Goal: Transaction & Acquisition: Book appointment/travel/reservation

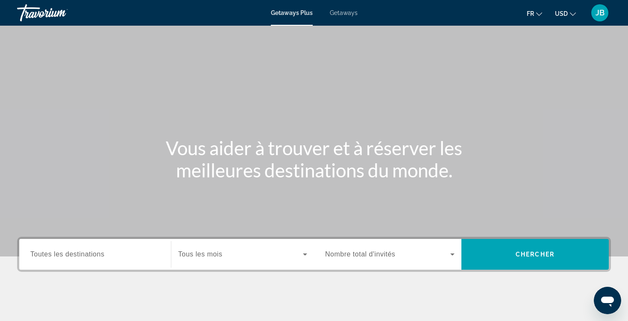
click at [223, 267] on div "Start Month Tous les mois" at bounding box center [242, 254] width 143 height 31
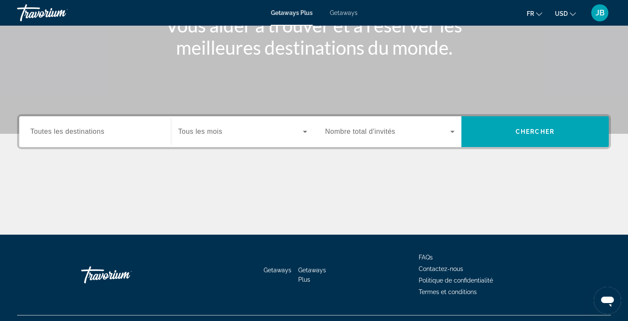
scroll to position [141, 0]
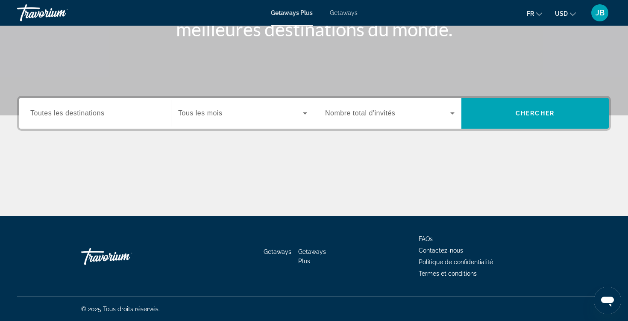
click at [230, 118] on div "Search widget" at bounding box center [242, 113] width 129 height 24
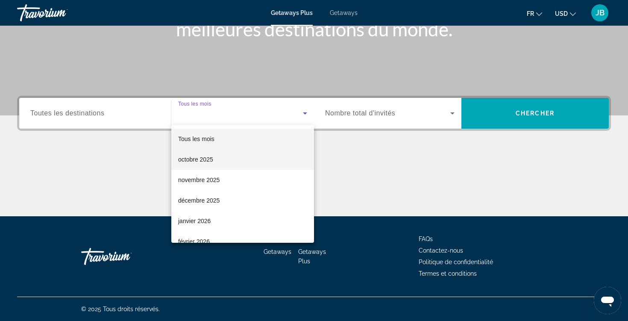
scroll to position [26, 0]
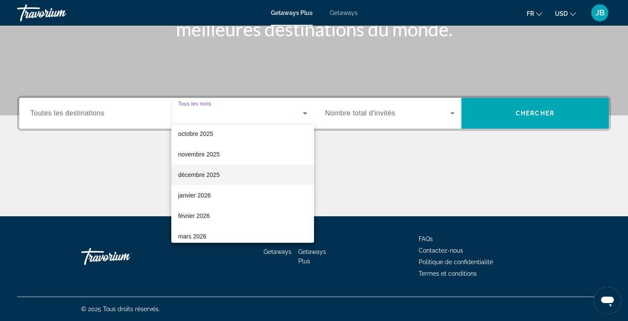
click at [223, 168] on mat-option "décembre 2025" at bounding box center [242, 175] width 143 height 21
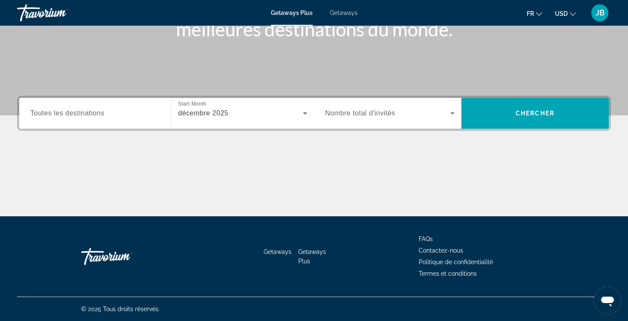
click at [351, 121] on div "Search widget" at bounding box center [389, 113] width 129 height 24
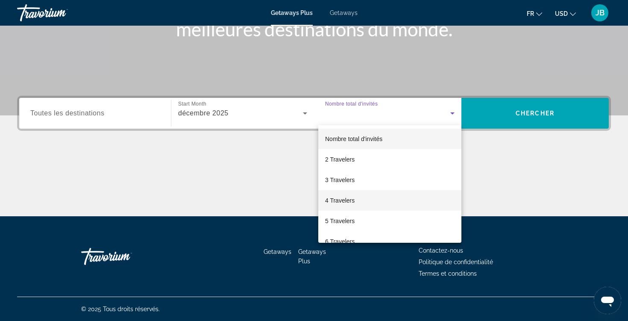
click at [345, 203] on span "4 Travelers" at bounding box center [339, 200] width 29 height 10
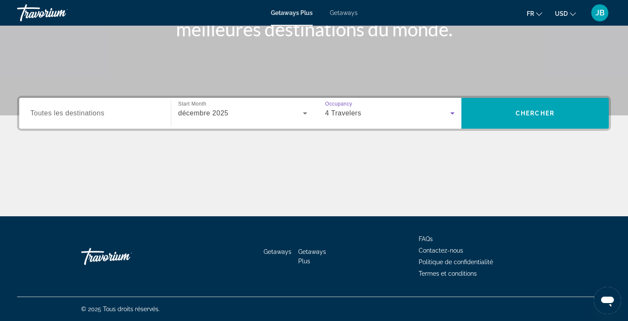
click at [146, 109] on input "Destination Toutes les destinations" at bounding box center [94, 114] width 129 height 10
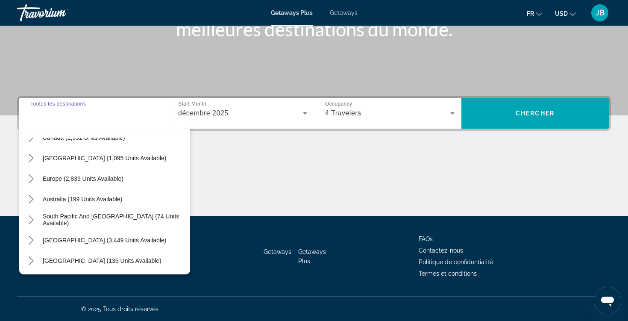
scroll to position [77, 0]
click at [568, 12] on button "USD USD ($) MXN (Mex$) CAD (Can$) GBP (£) EUR (€) AUD (A$) NZD (NZ$) CNY (CN¥)" at bounding box center [565, 13] width 21 height 12
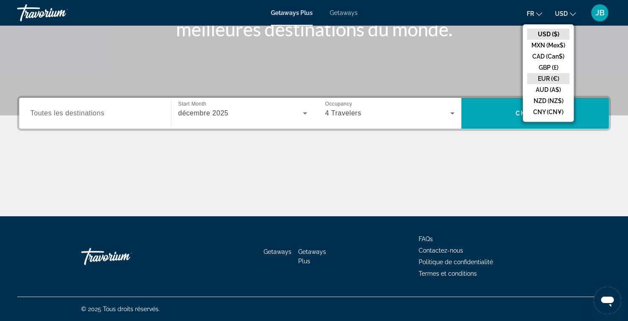
click at [554, 77] on button "EUR (€)" at bounding box center [548, 78] width 42 height 11
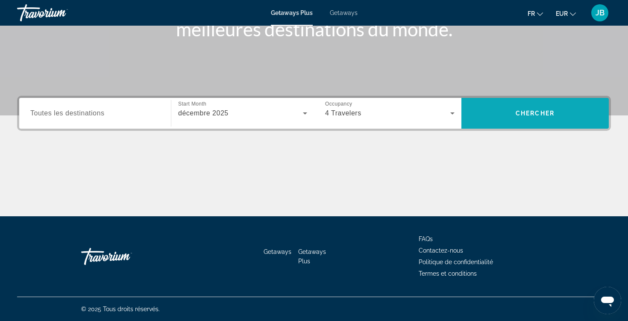
click at [541, 115] on span "Chercher" at bounding box center [535, 113] width 39 height 7
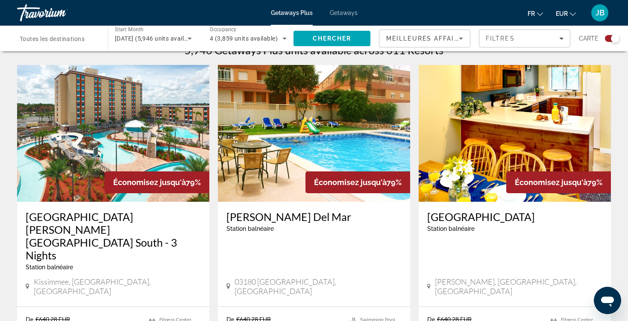
scroll to position [282, 0]
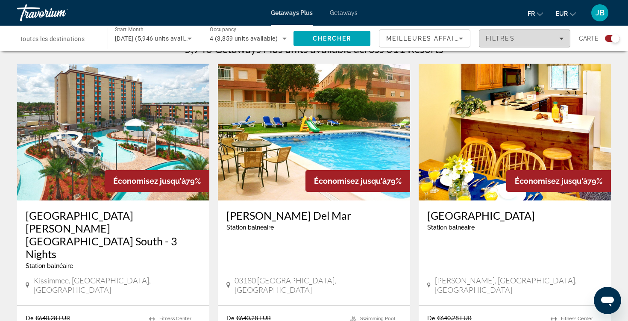
click at [502, 40] on span "Filtres" at bounding box center [500, 38] width 29 height 7
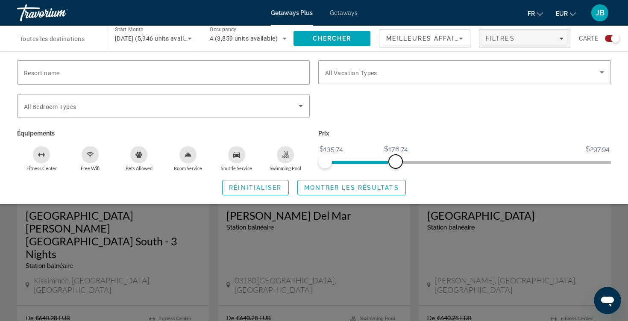
drag, startPoint x: 604, startPoint y: 156, endPoint x: 395, endPoint y: 168, distance: 209.3
click at [395, 168] on div "Prix $135.74 $297.94 $135.74 $176.74" at bounding box center [464, 149] width 301 height 44
click at [372, 186] on span "Montrer les résultats" at bounding box center [351, 187] width 95 height 7
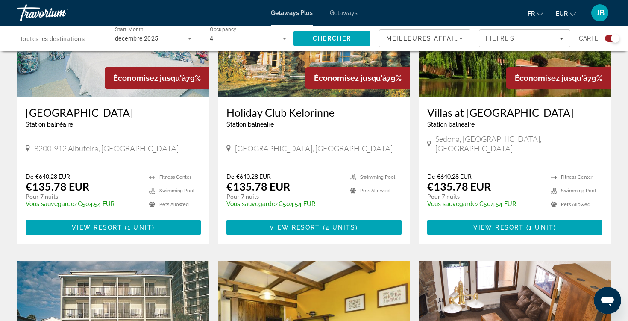
scroll to position [347, 0]
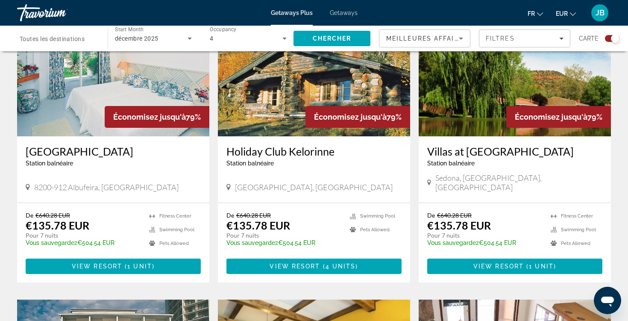
click at [51, 41] on span "Toutes les destinations" at bounding box center [52, 38] width 65 height 7
click at [51, 41] on input "Destination Toutes les destinations" at bounding box center [58, 39] width 77 height 10
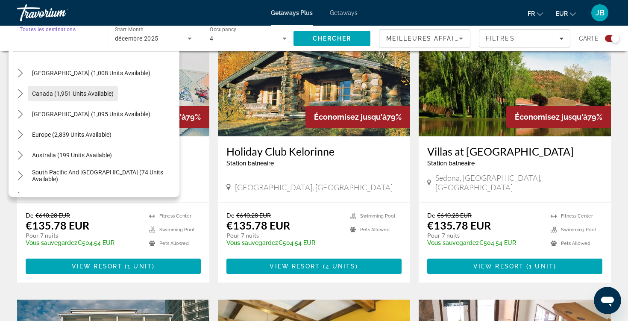
scroll to position [43, 0]
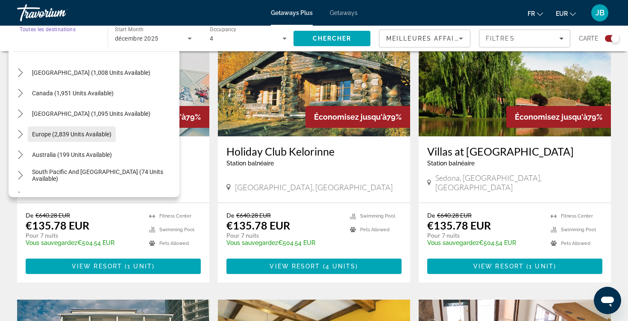
click at [73, 135] on span "Europe (2,839 units available)" at bounding box center [71, 134] width 79 height 7
type input "**********"
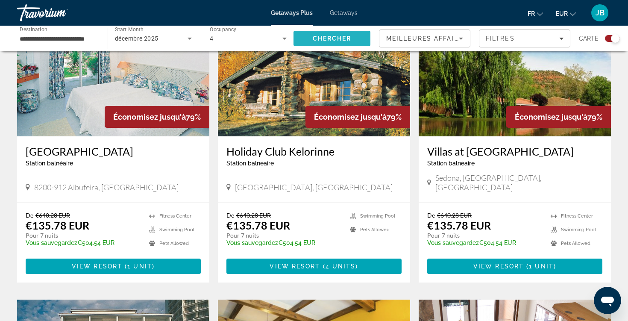
click at [304, 38] on span "Search" at bounding box center [332, 38] width 77 height 21
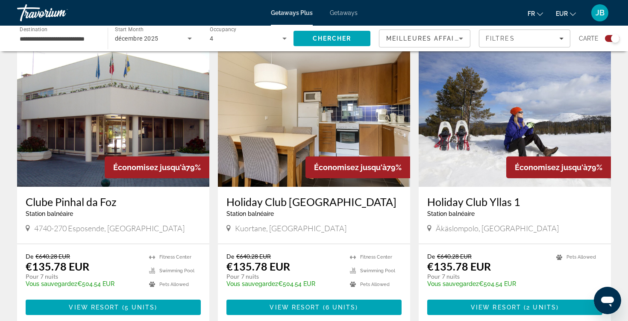
scroll to position [297, 0]
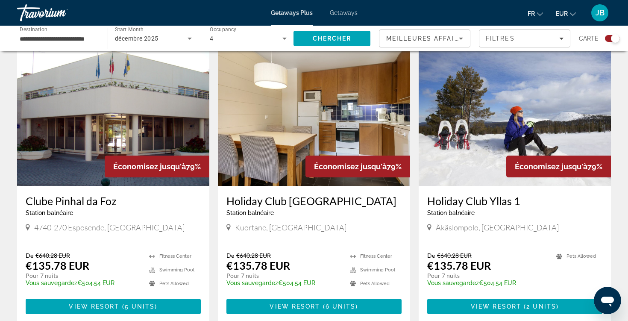
click at [483, 142] on img "Main content" at bounding box center [515, 117] width 192 height 137
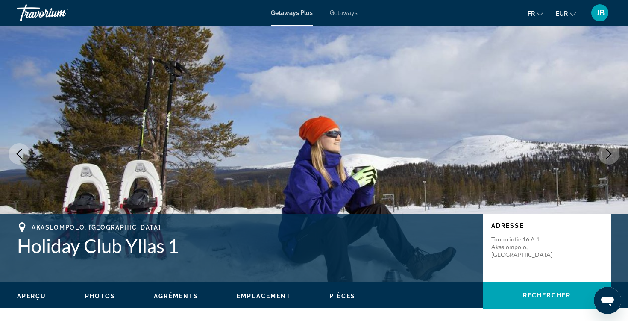
click at [607, 157] on icon "Next image" at bounding box center [609, 154] width 10 height 10
click at [606, 157] on icon "Next image" at bounding box center [609, 154] width 10 height 10
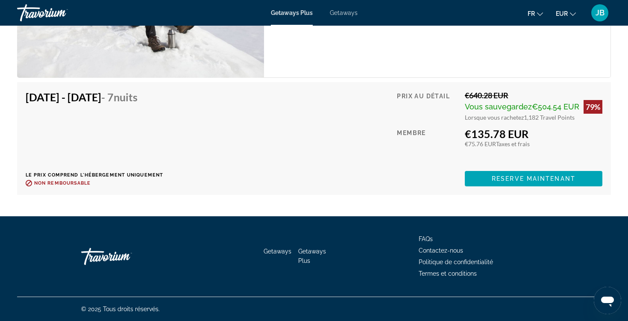
scroll to position [1426, 0]
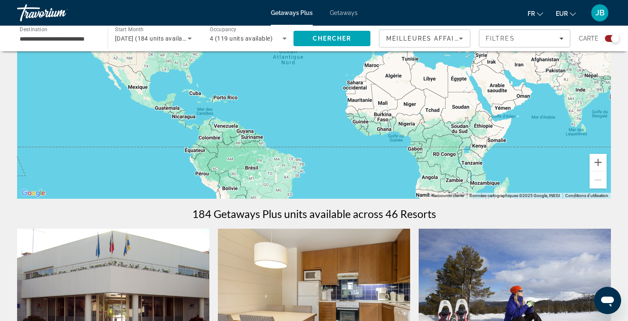
scroll to position [40, 0]
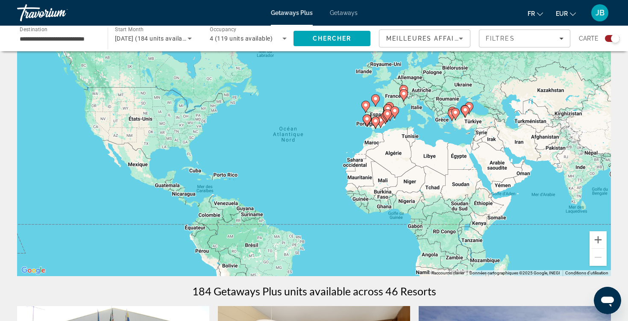
click at [403, 96] on image "Main content" at bounding box center [403, 93] width 5 height 5
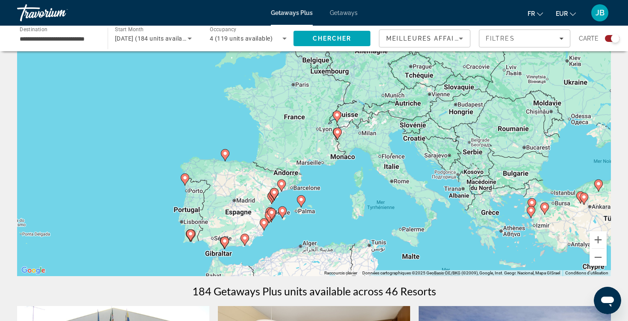
drag, startPoint x: 351, startPoint y: 163, endPoint x: 380, endPoint y: 153, distance: 30.5
click at [381, 153] on div "Pour activer le glissement avec le clavier, appuyez sur Alt+Entrée. Une fois ce…" at bounding box center [314, 148] width 594 height 256
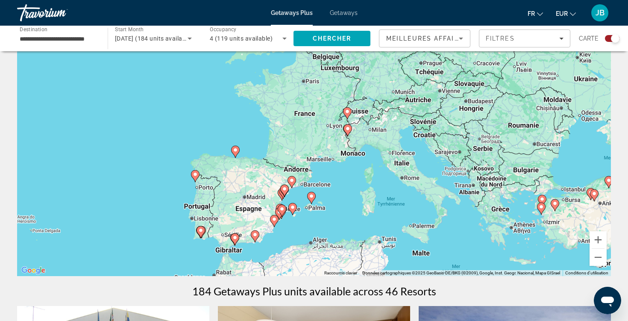
click at [346, 132] on icon "Main content" at bounding box center [348, 130] width 8 height 11
type input "**********"
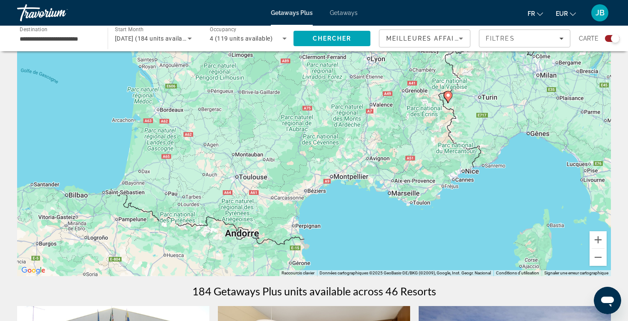
click at [446, 97] on image "Main content" at bounding box center [448, 95] width 5 height 5
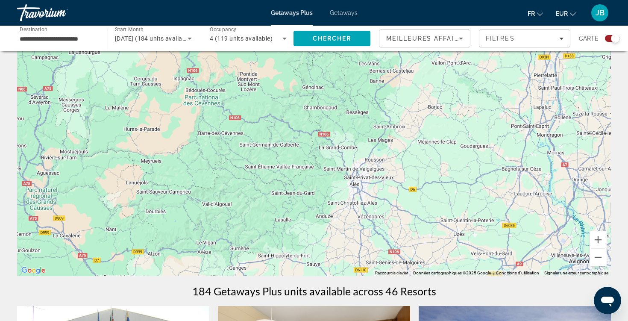
drag, startPoint x: 483, startPoint y: 96, endPoint x: 306, endPoint y: 126, distance: 179.8
click at [308, 126] on div "Pour naviguer, appuyez sur les touches fléchées. Pour activer le glissement ave…" at bounding box center [314, 148] width 594 height 256
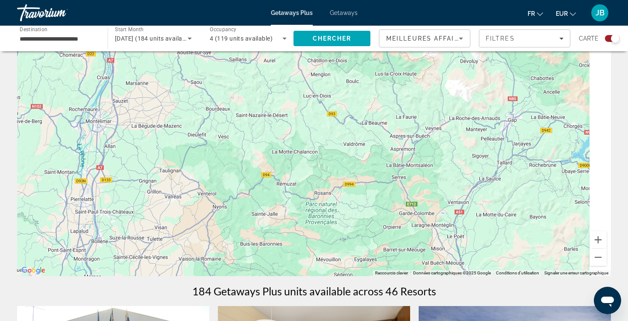
drag, startPoint x: 404, startPoint y: 170, endPoint x: 242, endPoint y: 259, distance: 184.7
click at [243, 259] on div "Pour naviguer, appuyez sur les touches fléchées. Pour activer le glissement ave…" at bounding box center [314, 148] width 594 height 256
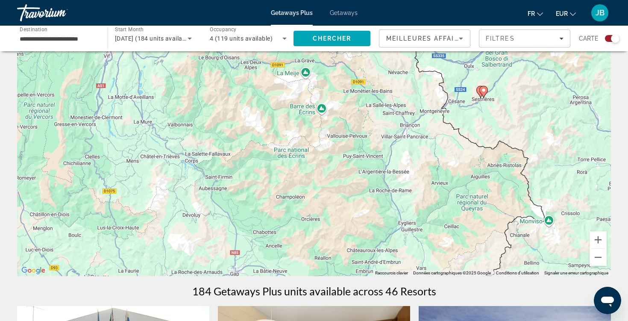
drag, startPoint x: 437, startPoint y: 136, endPoint x: 260, endPoint y: 259, distance: 215.4
click at [262, 261] on div "Pour naviguer, appuyez sur les touches fléchées. Pour activer le glissement ave…" at bounding box center [314, 148] width 594 height 256
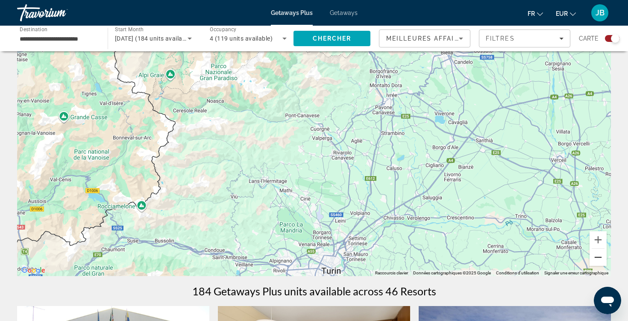
click at [595, 257] on button "Zoom arrière" at bounding box center [598, 257] width 17 height 17
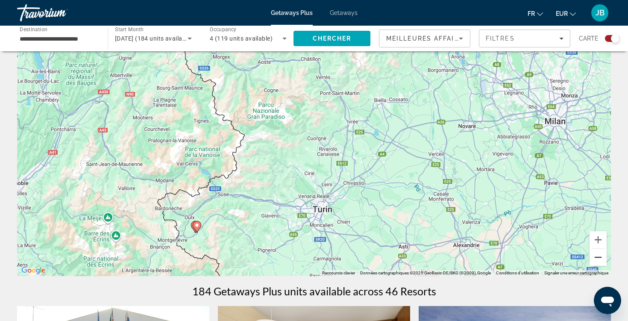
click at [600, 254] on button "Zoom arrière" at bounding box center [598, 257] width 17 height 17
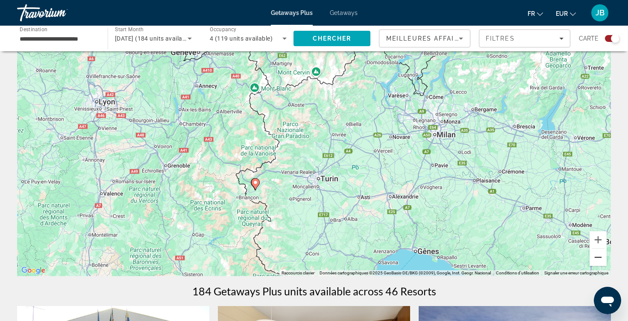
click at [600, 254] on button "Zoom arrière" at bounding box center [598, 257] width 17 height 17
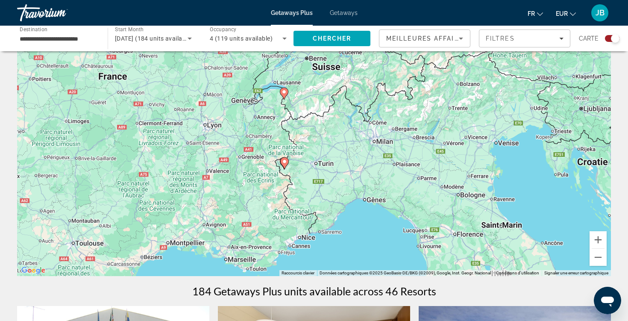
click at [287, 165] on icon "Main content" at bounding box center [284, 163] width 9 height 12
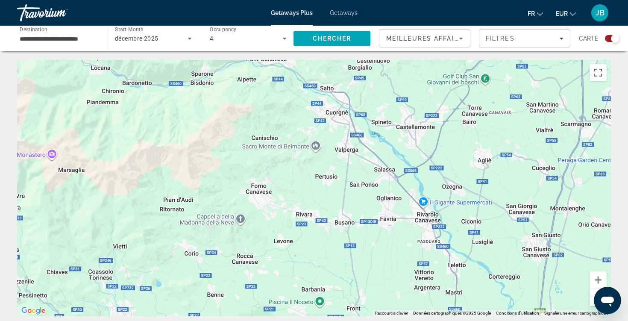
click at [592, 292] on button "Zoom arrière" at bounding box center [598, 297] width 17 height 17
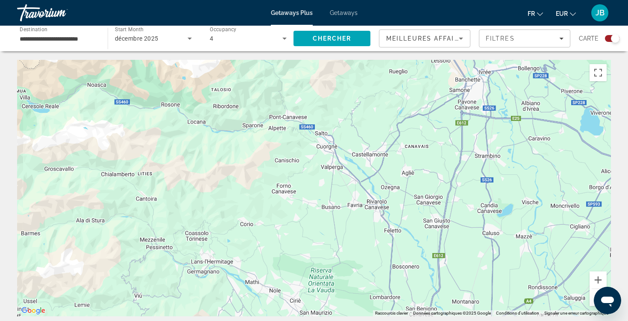
click at [592, 292] on button "Zoom arrière" at bounding box center [598, 297] width 17 height 17
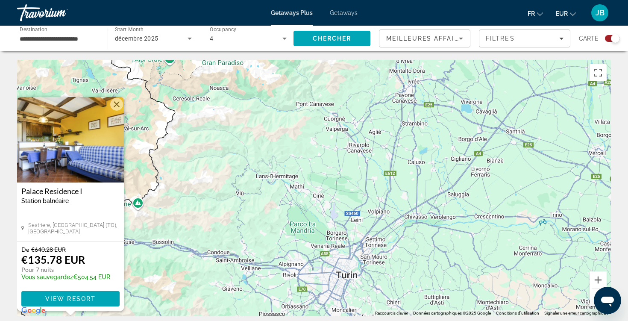
click at [592, 292] on button "Zoom arrière" at bounding box center [598, 297] width 17 height 17
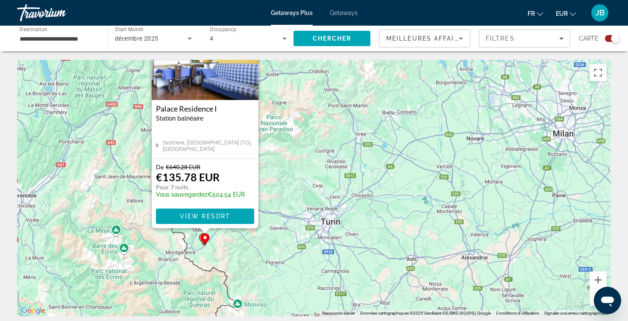
click at [592, 292] on button "Zoom arrière" at bounding box center [598, 297] width 17 height 17
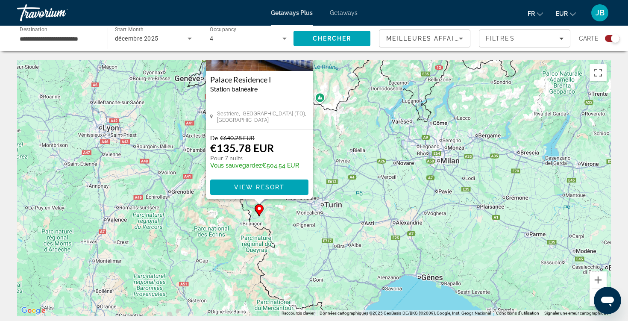
click at [237, 66] on img "Main content" at bounding box center [259, 27] width 107 height 85
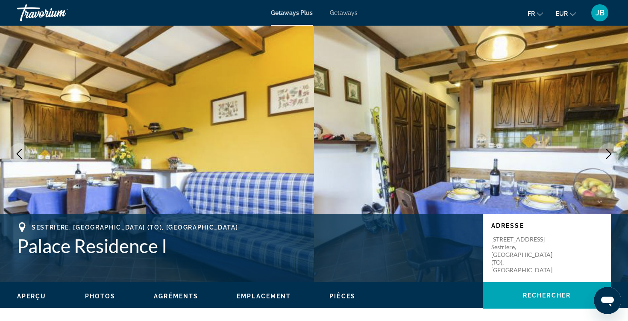
click at [616, 154] on button "Next image" at bounding box center [608, 153] width 21 height 21
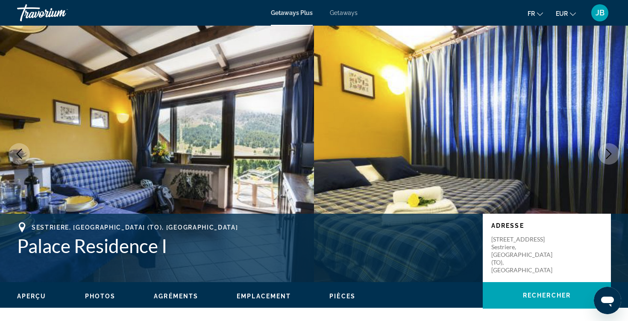
click at [616, 154] on button "Next image" at bounding box center [608, 153] width 21 height 21
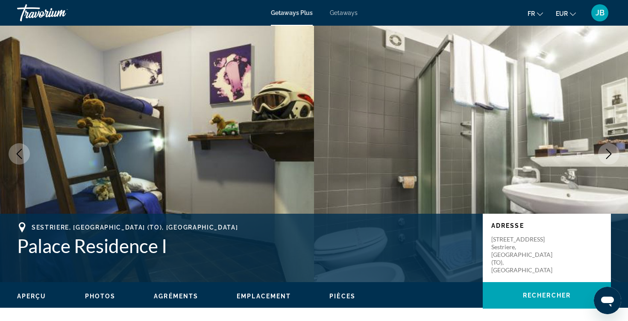
click at [616, 156] on button "Next image" at bounding box center [608, 153] width 21 height 21
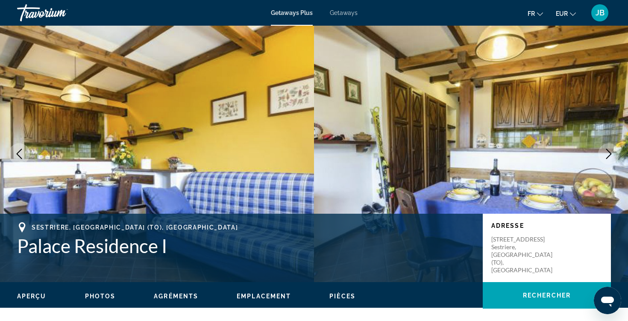
click at [617, 156] on button "Next image" at bounding box center [608, 153] width 21 height 21
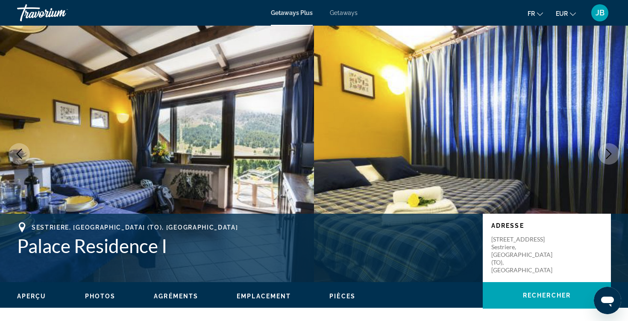
click at [617, 156] on button "Next image" at bounding box center [608, 153] width 21 height 21
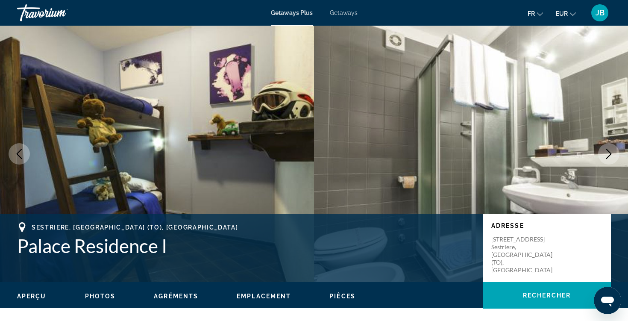
click at [616, 156] on button "Next image" at bounding box center [608, 153] width 21 height 21
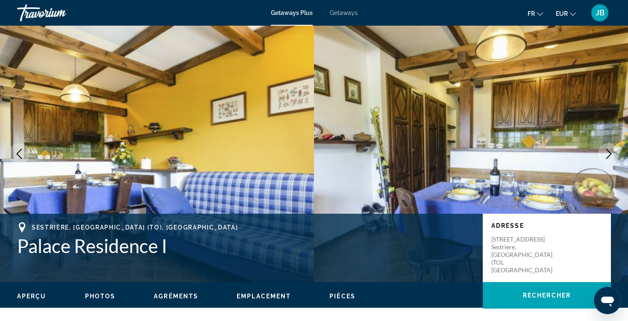
click at [616, 156] on button "Next image" at bounding box center [608, 153] width 21 height 21
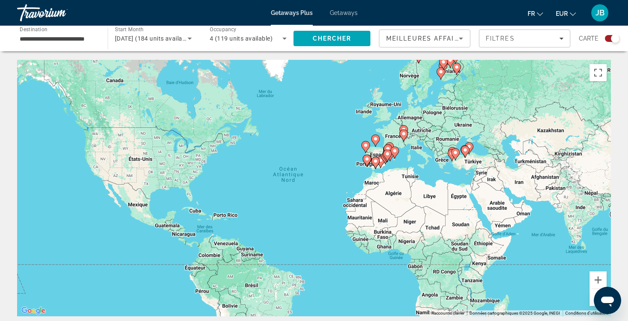
click at [405, 129] on image "Main content" at bounding box center [403, 129] width 5 height 5
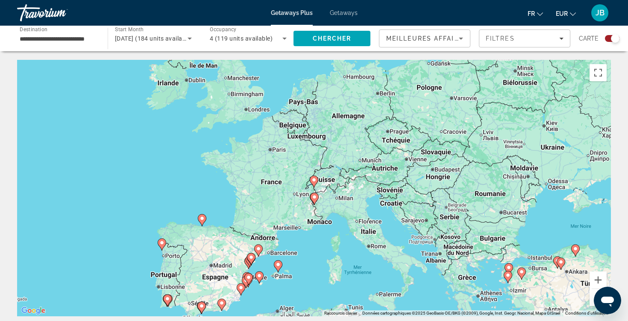
click at [315, 181] on image "Main content" at bounding box center [314, 179] width 5 height 5
type input "**********"
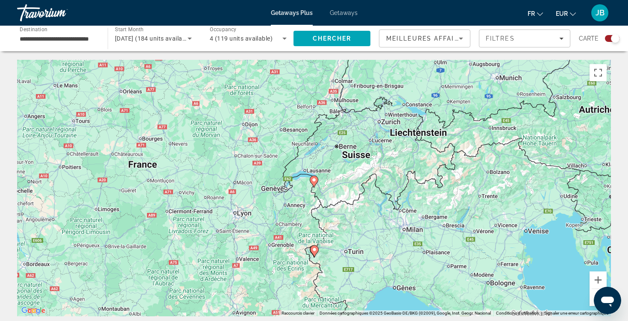
click at [315, 181] on image "Main content" at bounding box center [314, 179] width 5 height 5
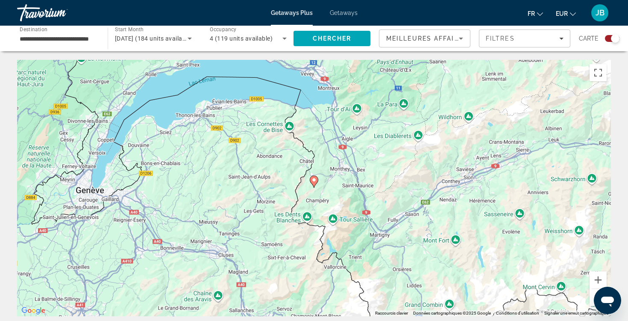
click at [314, 183] on icon "Main content" at bounding box center [314, 181] width 8 height 11
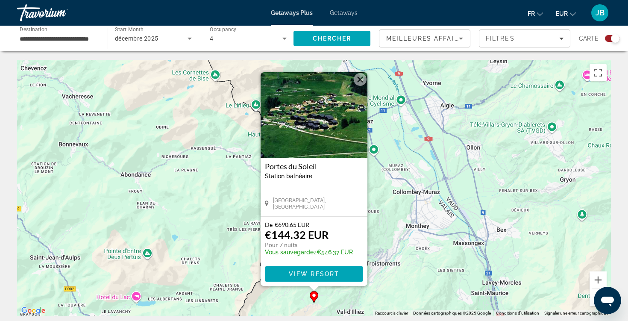
click at [329, 135] on img "Main content" at bounding box center [314, 114] width 107 height 85
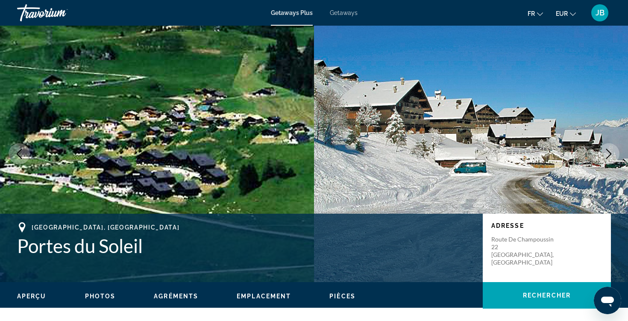
click at [611, 158] on icon "Next image" at bounding box center [609, 154] width 10 height 10
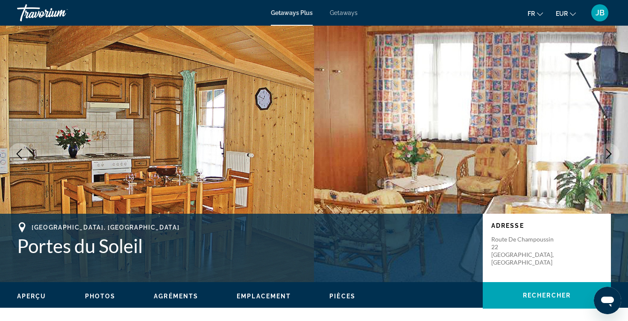
click at [611, 158] on icon "Next image" at bounding box center [609, 154] width 10 height 10
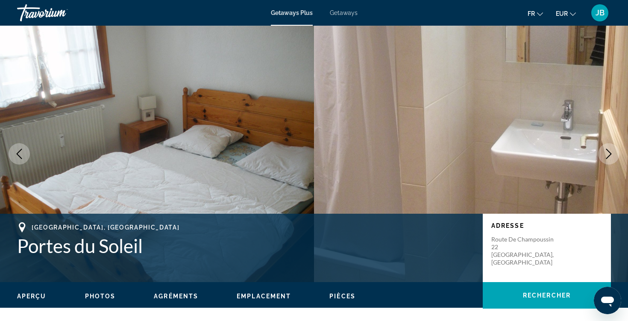
click at [611, 158] on icon "Next image" at bounding box center [609, 154] width 10 height 10
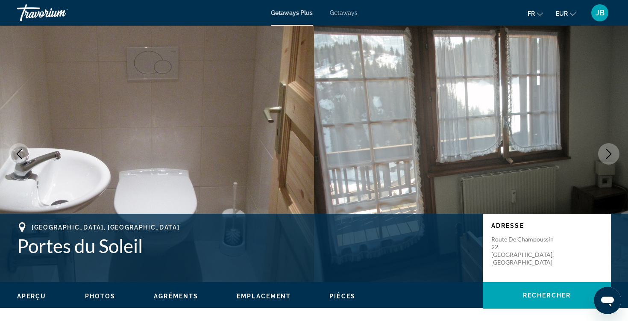
click at [593, 158] on img "Main content" at bounding box center [471, 154] width 314 height 256
click at [604, 158] on icon "Next image" at bounding box center [609, 154] width 10 height 10
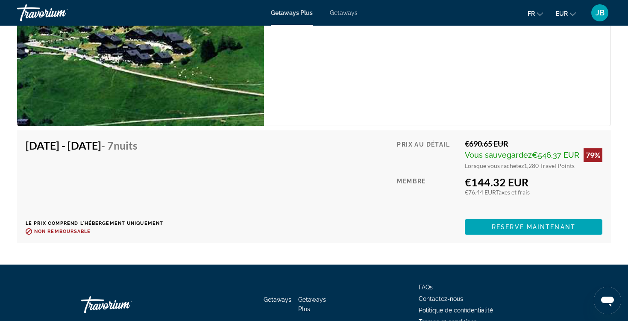
scroll to position [1625, 0]
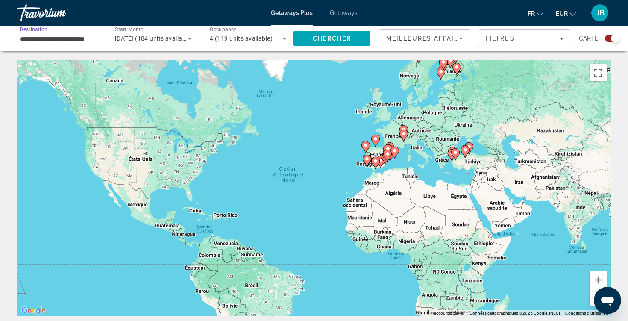
click at [94, 38] on input "**********" at bounding box center [58, 39] width 77 height 10
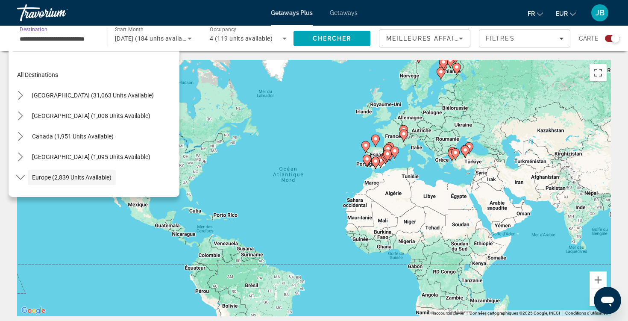
scroll to position [51, 0]
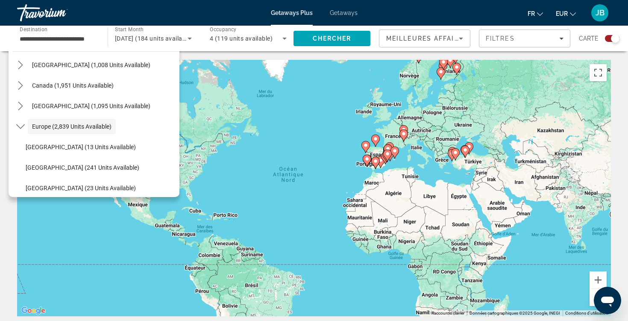
click at [135, 31] on span "Start Month" at bounding box center [129, 29] width 29 height 6
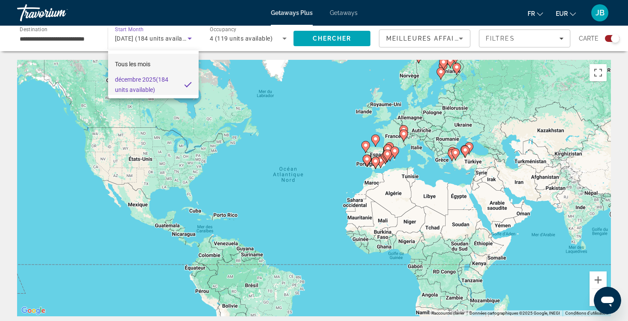
click at [147, 65] on span "Tous les mois" at bounding box center [132, 64] width 35 height 7
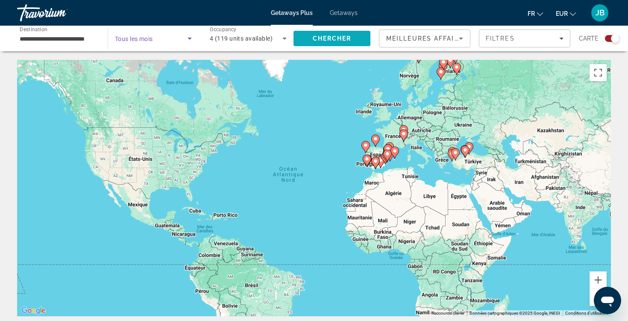
click at [318, 43] on span "Search" at bounding box center [332, 38] width 77 height 21
click at [151, 35] on span "Search widget" at bounding box center [151, 38] width 73 height 10
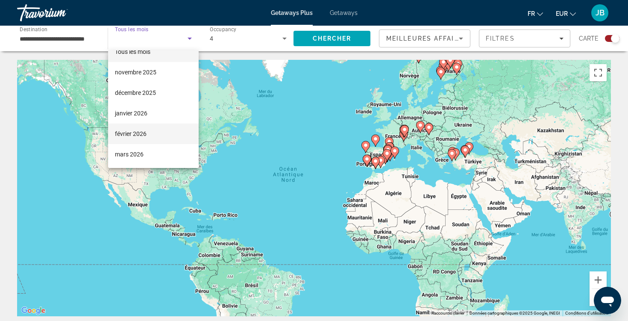
scroll to position [12, 0]
click at [148, 133] on mat-option "février 2026" at bounding box center [153, 133] width 91 height 21
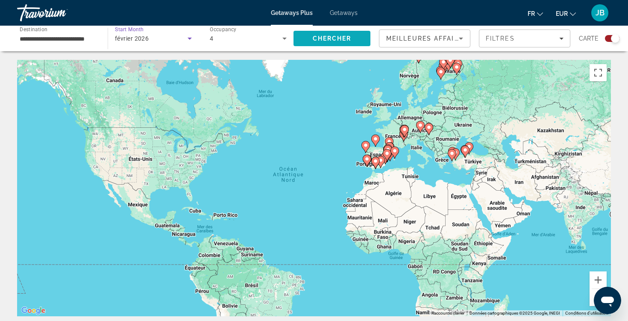
click at [333, 46] on span "Search" at bounding box center [332, 38] width 77 height 21
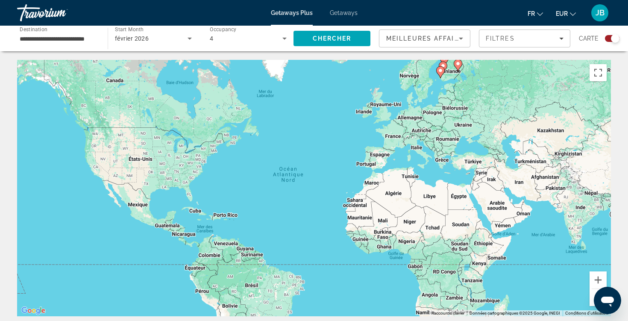
click at [173, 37] on div "février 2026" at bounding box center [151, 38] width 73 height 10
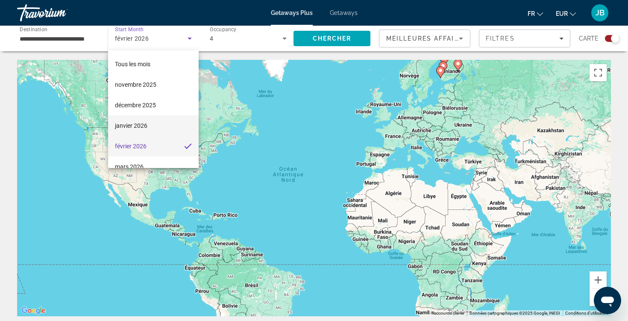
click at [152, 124] on mat-option "janvier 2026" at bounding box center [153, 125] width 91 height 21
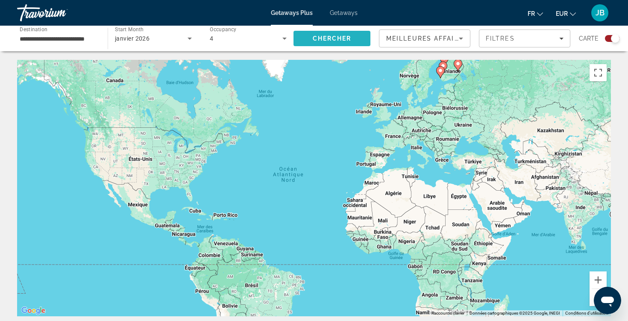
click at [330, 38] on span "Chercher" at bounding box center [332, 38] width 39 height 7
click at [428, 129] on image "Main content" at bounding box center [428, 127] width 5 height 5
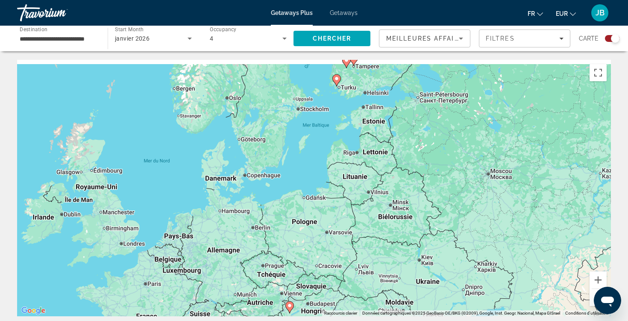
drag, startPoint x: 351, startPoint y: 165, endPoint x: 329, endPoint y: 298, distance: 135.6
click at [329, 298] on div "Pour activer le glissement avec le clavier, appuyez sur Alt+Entrée. Une fois ce…" at bounding box center [314, 188] width 594 height 256
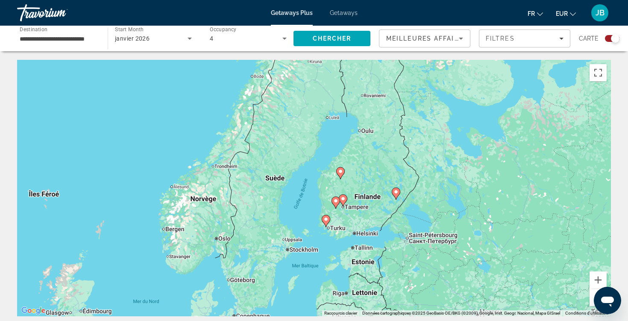
click at [327, 222] on icon "Main content" at bounding box center [326, 220] width 8 height 11
type input "**********"
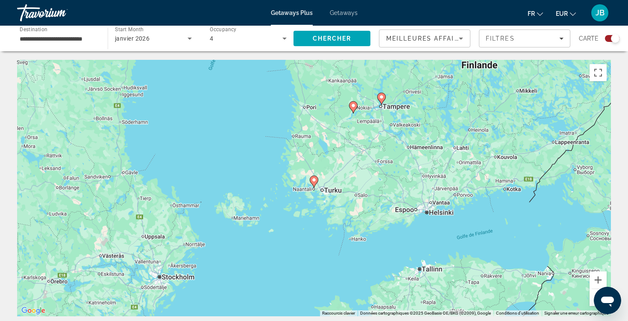
click at [314, 184] on icon "Main content" at bounding box center [314, 181] width 8 height 11
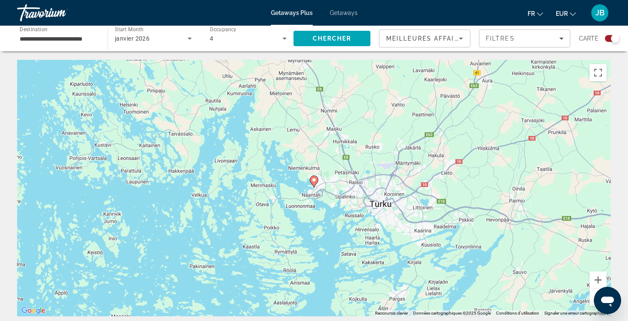
click at [314, 184] on icon "Main content" at bounding box center [314, 181] width 8 height 11
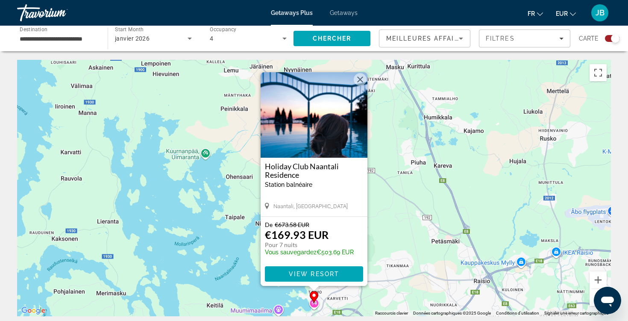
click at [325, 123] on img "Main content" at bounding box center [314, 114] width 107 height 85
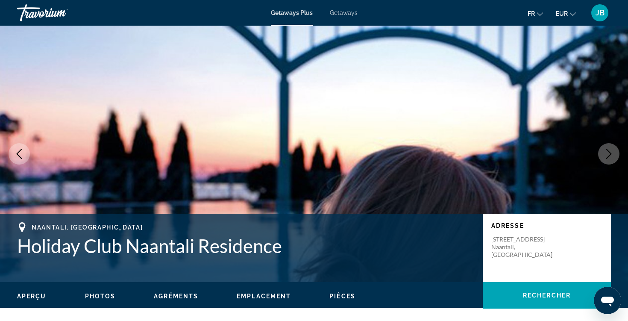
click at [608, 159] on button "Next image" at bounding box center [608, 153] width 21 height 21
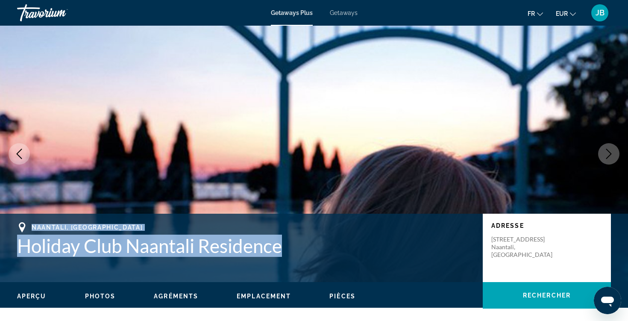
drag, startPoint x: 286, startPoint y: 243, endPoint x: 23, endPoint y: 226, distance: 263.8
click at [23, 226] on div "[GEOGRAPHIC_DATA], [GEOGRAPHIC_DATA] Holiday Club Naantali Residence" at bounding box center [245, 239] width 457 height 35
copy div "[GEOGRAPHIC_DATA], [GEOGRAPHIC_DATA] Holiday Club Naantali Residence"
click at [417, 156] on img "Main content" at bounding box center [314, 154] width 628 height 256
click at [402, 246] on h1 "Holiday Club Naantali Residence" at bounding box center [245, 246] width 457 height 22
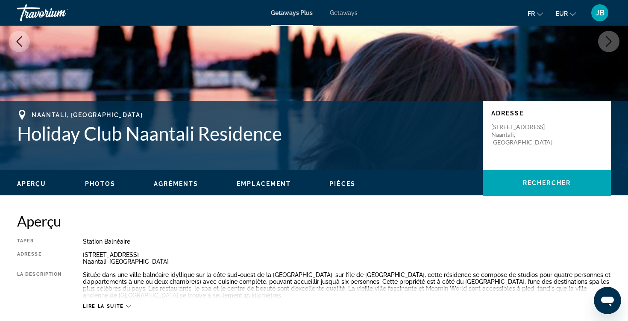
scroll to position [124, 0]
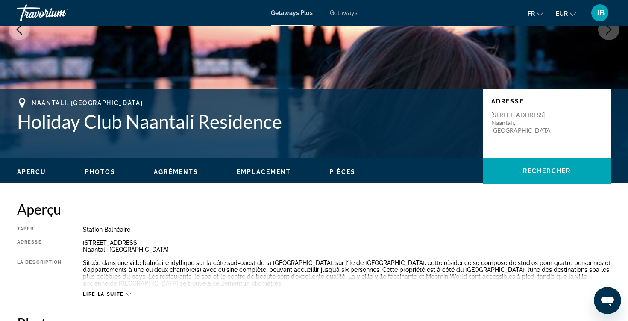
click at [603, 0] on mat-toolbar "Getaways Plus Getaways fr English Español Français Italiano Português русский E…" at bounding box center [314, 13] width 628 height 26
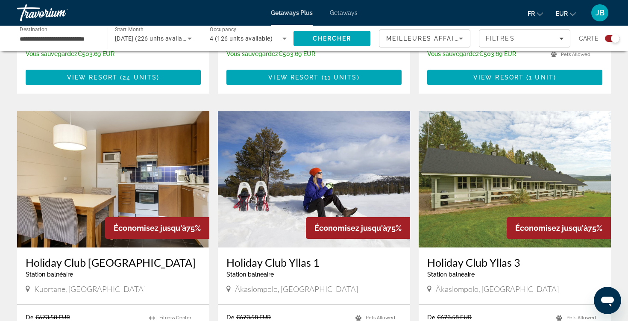
scroll to position [1129, 0]
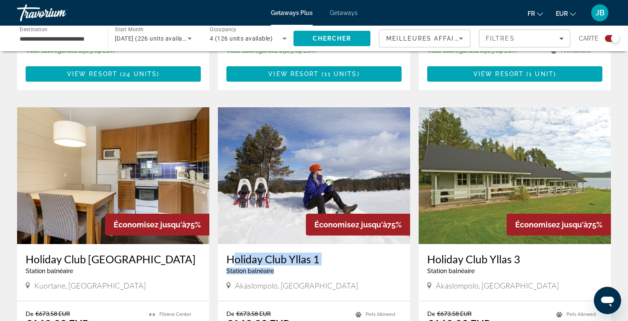
drag, startPoint x: 275, startPoint y: 255, endPoint x: 227, endPoint y: 243, distance: 49.7
click at [227, 253] on div "Holiday Club Yllas 1 Station balnéaire - Ceci est une station d'adultes seuleme…" at bounding box center [313, 267] width 175 height 28
click at [327, 177] on img "Main content" at bounding box center [314, 175] width 192 height 137
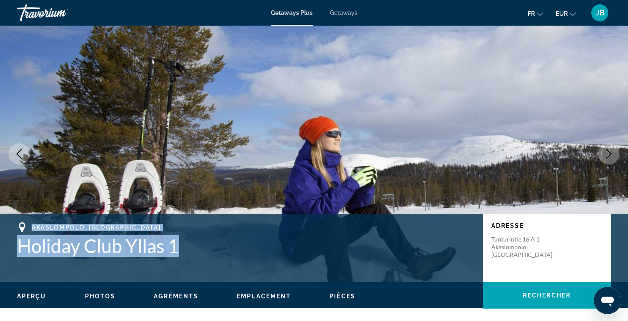
drag, startPoint x: 182, startPoint y: 241, endPoint x: 23, endPoint y: 225, distance: 159.8
click at [23, 225] on div "Äkäslompolo, [GEOGRAPHIC_DATA] Holiday Club Yllas 1" at bounding box center [245, 239] width 457 height 35
copy div "Äkäslompolo, [GEOGRAPHIC_DATA] Holiday Club Yllas 1"
click at [449, 226] on div "Äkäslompolo, [GEOGRAPHIC_DATA]" at bounding box center [245, 227] width 457 height 10
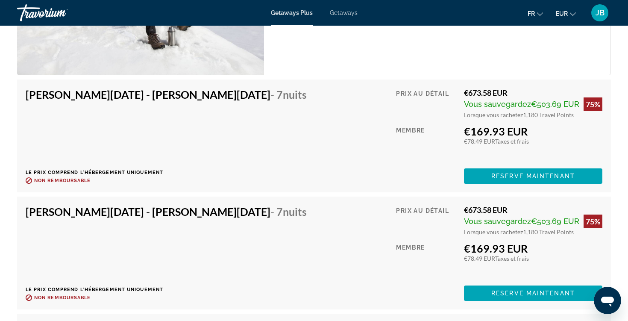
scroll to position [1430, 0]
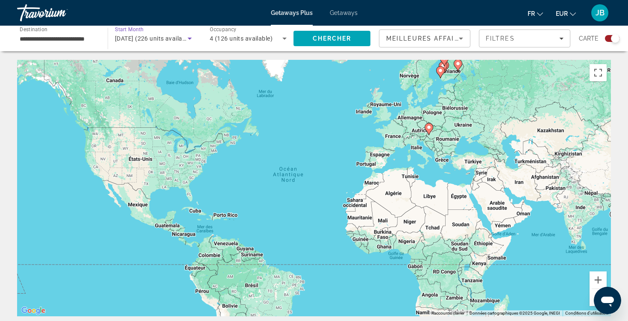
click at [173, 41] on span "[DATE] (226 units available)" at bounding box center [154, 38] width 78 height 7
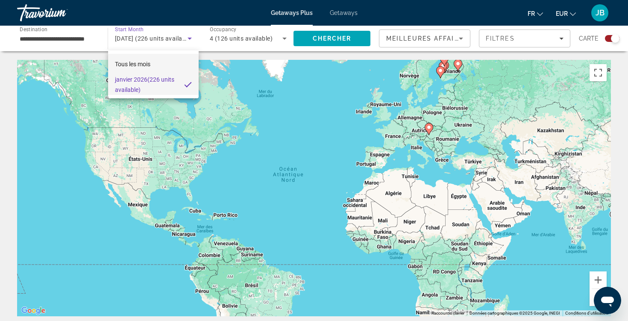
click at [157, 67] on mat-option "Tous les mois" at bounding box center [153, 64] width 91 height 21
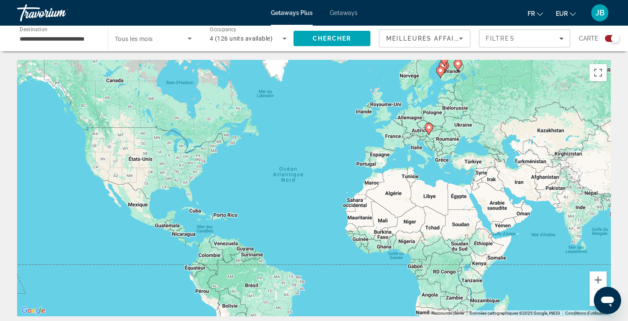
click at [162, 44] on div "Search widget" at bounding box center [153, 38] width 77 height 24
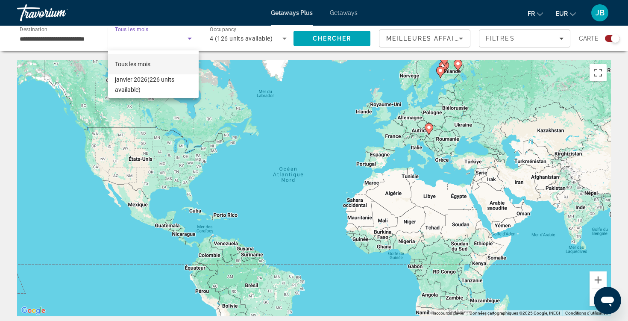
click at [317, 31] on div at bounding box center [314, 160] width 628 height 321
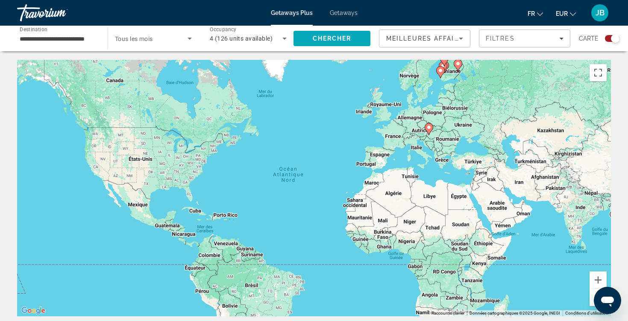
click at [317, 41] on span "Chercher" at bounding box center [332, 38] width 39 height 7
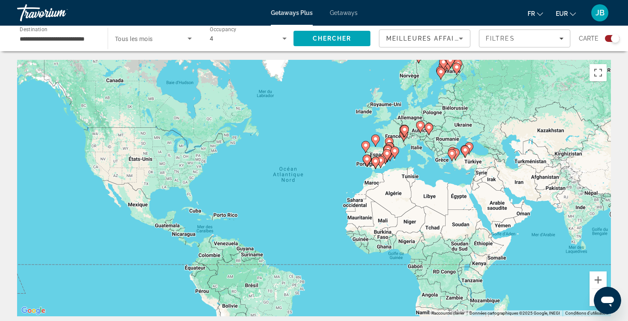
click at [147, 43] on span "Search widget" at bounding box center [151, 38] width 73 height 10
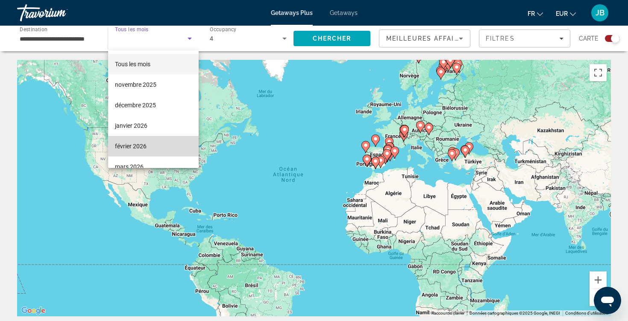
click at [144, 145] on span "février 2026" at bounding box center [131, 146] width 32 height 10
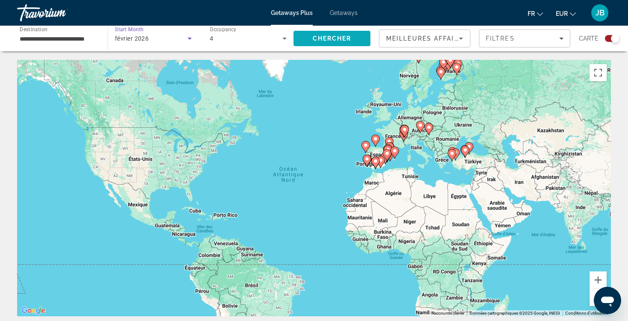
click at [332, 36] on span "Chercher" at bounding box center [332, 38] width 39 height 7
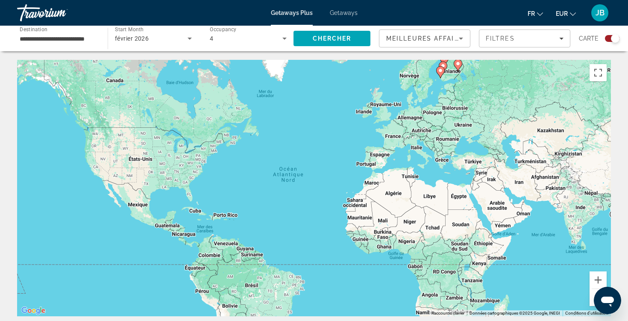
click at [165, 41] on div "février 2026" at bounding box center [151, 38] width 73 height 10
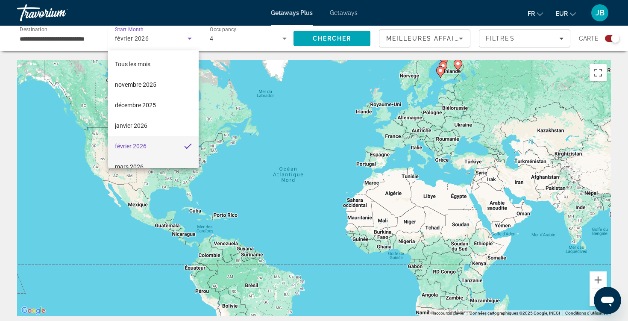
click at [148, 162] on mat-option "mars 2026" at bounding box center [153, 166] width 91 height 21
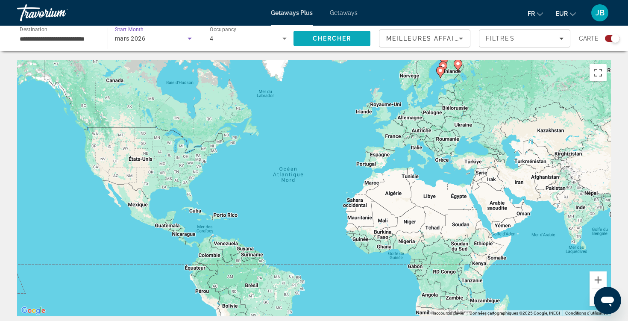
click at [322, 47] on span "Search" at bounding box center [332, 38] width 77 height 21
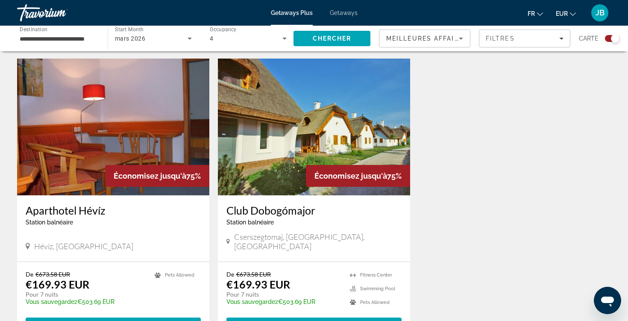
scroll to position [287, 0]
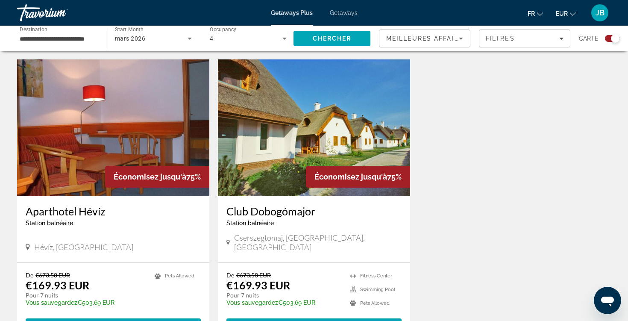
click at [300, 159] on img "Main content" at bounding box center [314, 127] width 192 height 137
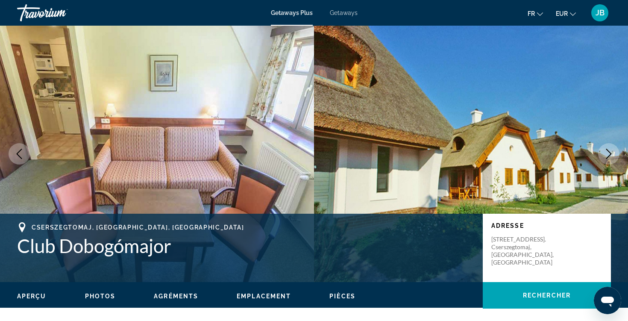
click at [611, 155] on icon "Next image" at bounding box center [609, 154] width 10 height 10
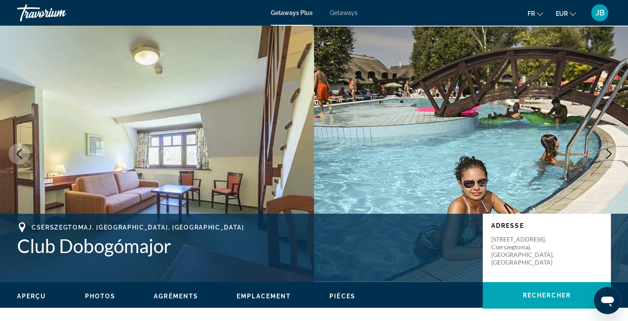
click at [611, 155] on icon "Next image" at bounding box center [609, 154] width 10 height 10
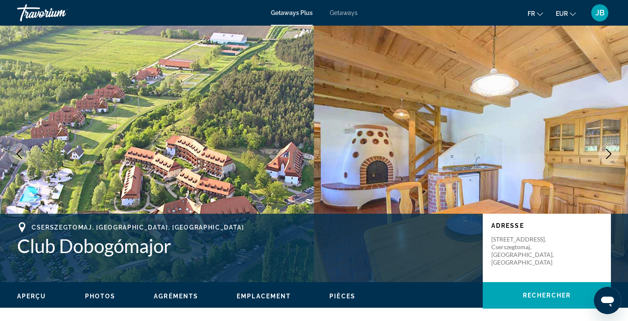
click at [611, 155] on icon "Next image" at bounding box center [609, 154] width 10 height 10
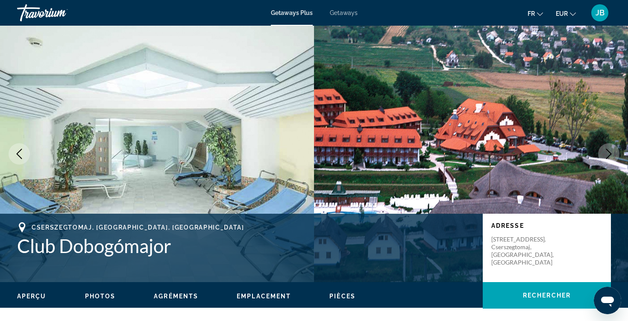
click at [603, 155] on button "Next image" at bounding box center [608, 153] width 21 height 21
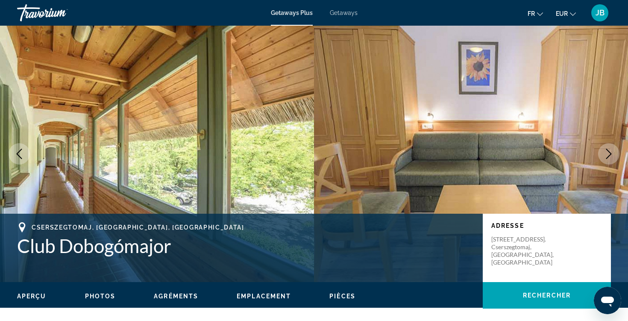
click at [603, 155] on button "Next image" at bounding box center [608, 153] width 21 height 21
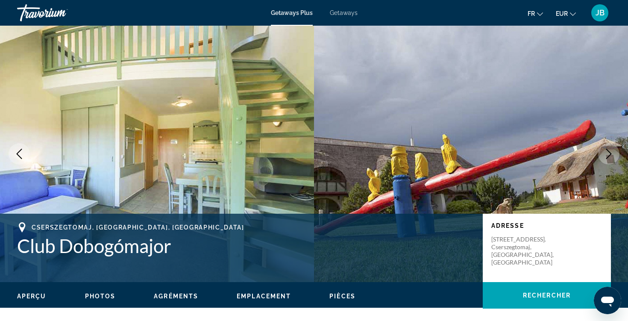
click at [603, 155] on button "Next image" at bounding box center [608, 153] width 21 height 21
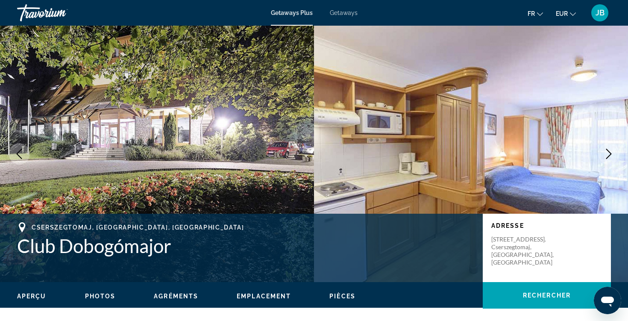
click at [341, 18] on div "Getaways Plus Getaways fr English Español Français Italiano Português русский E…" at bounding box center [314, 13] width 628 height 22
click at [341, 15] on span "Getaways" at bounding box center [344, 12] width 28 height 7
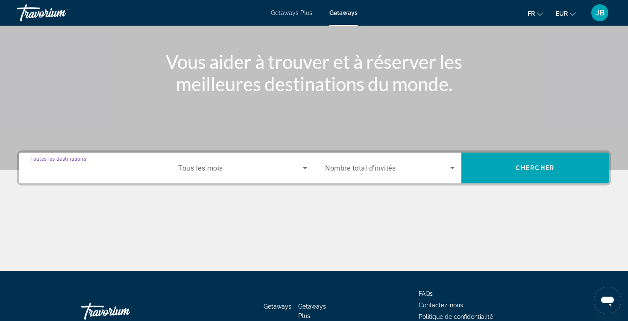
click at [130, 165] on input "Destination Toutes les destinations" at bounding box center [94, 168] width 129 height 10
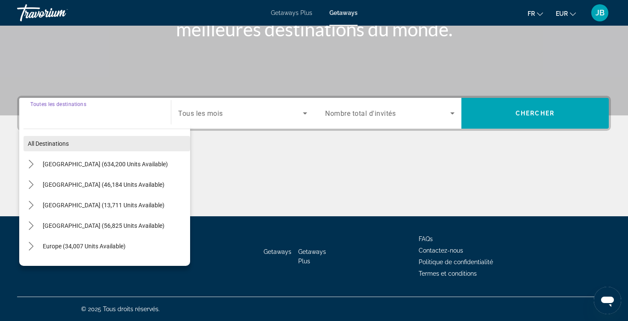
click at [108, 141] on span "Select destination: All destinations" at bounding box center [107, 143] width 167 height 21
type input "**********"
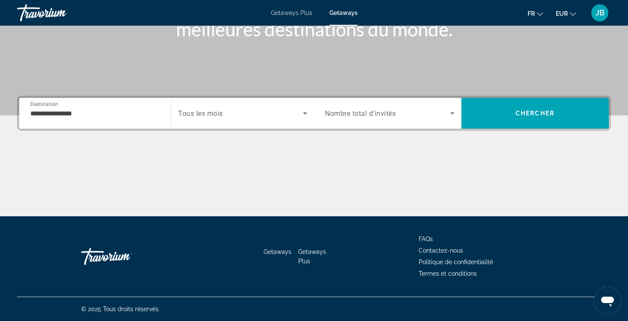
click at [208, 112] on span "Tous les mois" at bounding box center [200, 113] width 45 height 8
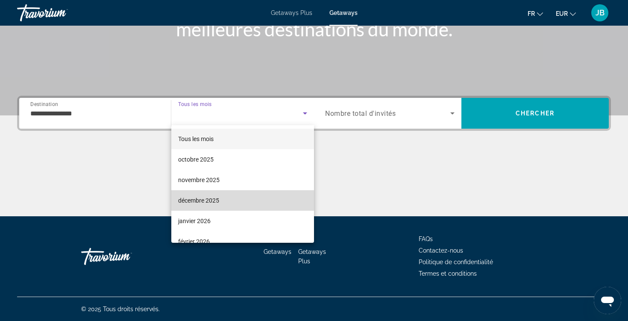
click at [223, 200] on mat-option "décembre 2025" at bounding box center [242, 200] width 143 height 21
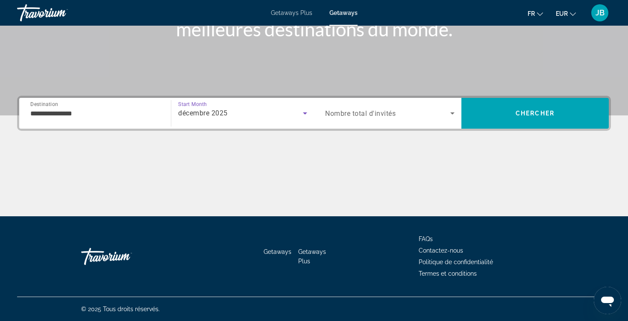
click at [351, 112] on span "Nombre total d'invités" at bounding box center [360, 113] width 71 height 8
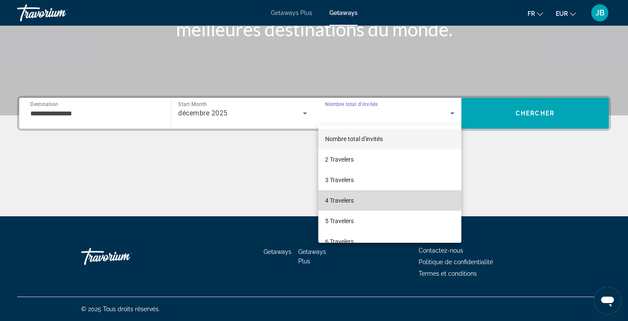
click at [340, 202] on span "4 Travelers" at bounding box center [339, 200] width 29 height 10
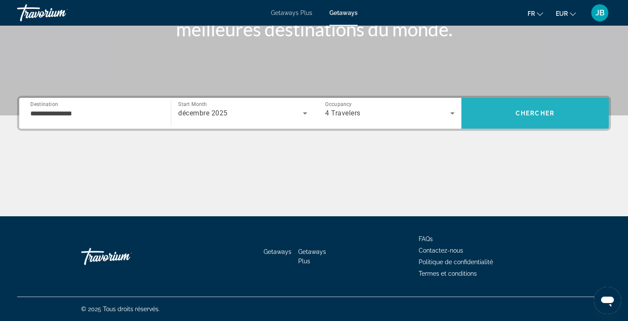
click at [491, 111] on span "Search" at bounding box center [534, 113] width 147 height 21
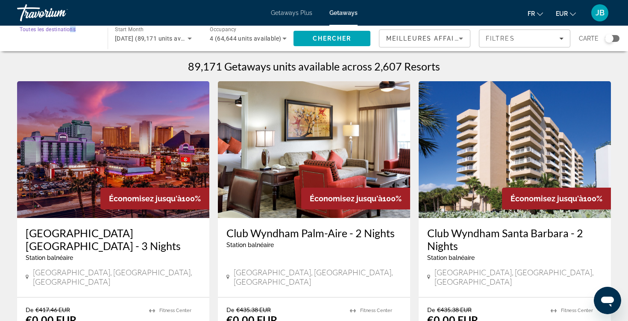
click at [88, 42] on input "Destination Toutes les destinations" at bounding box center [58, 39] width 77 height 10
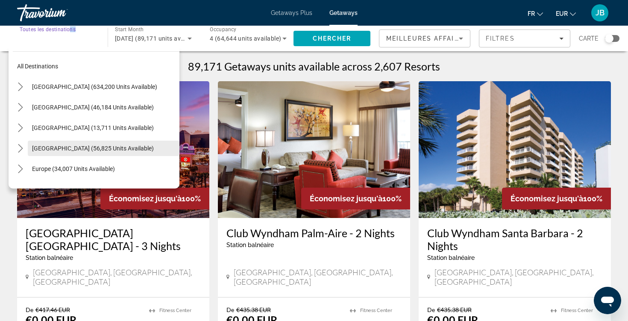
scroll to position [15, 0]
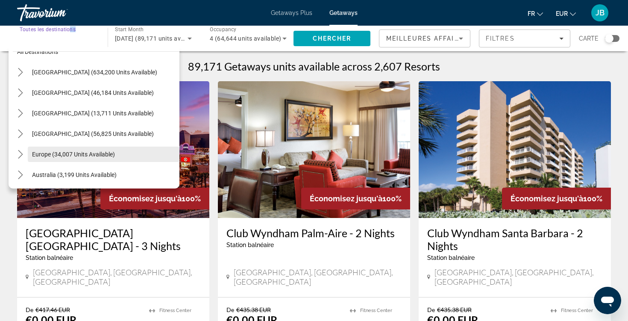
click at [66, 153] on span "Europe (34,007 units available)" at bounding box center [73, 154] width 83 height 7
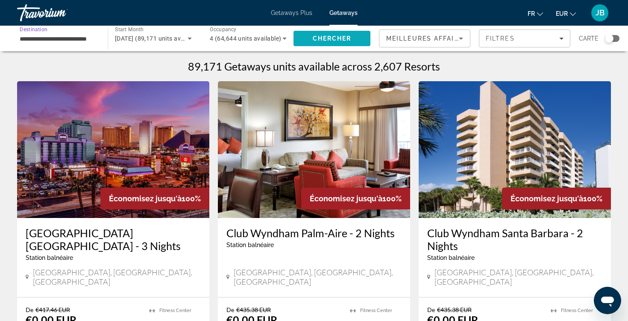
click at [325, 37] on span "Chercher" at bounding box center [332, 38] width 39 height 7
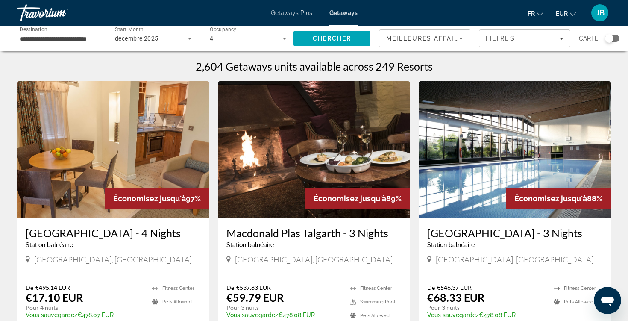
click at [608, 35] on div "Search widget" at bounding box center [609, 38] width 9 height 9
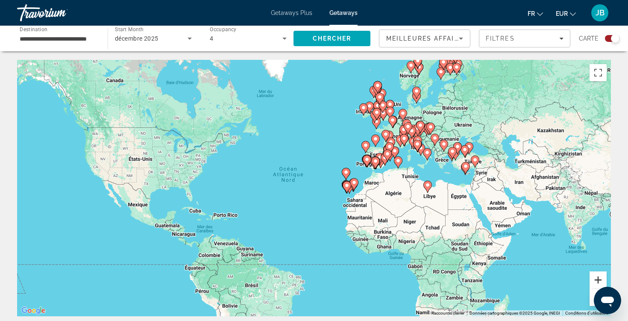
click at [601, 275] on button "Zoom avant" at bounding box center [598, 279] width 17 height 17
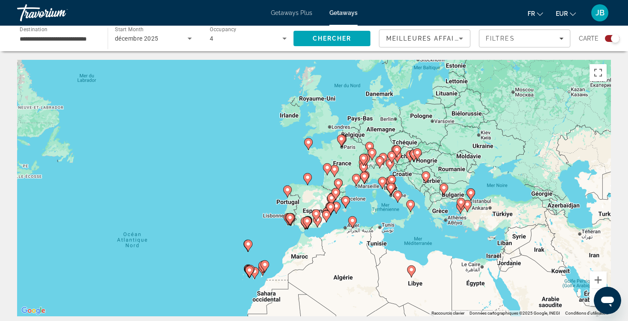
drag, startPoint x: 557, startPoint y: 138, endPoint x: 426, endPoint y: 217, distance: 153.6
click at [426, 217] on div "Pour activer le glissement avec le clavier, appuyez sur Alt+Entrée. Une fois ce…" at bounding box center [314, 188] width 594 height 256
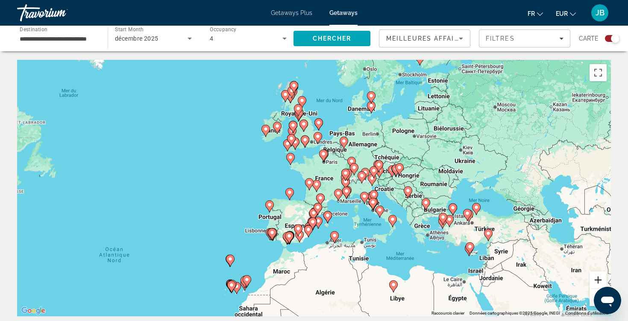
click at [602, 272] on button "Zoom avant" at bounding box center [598, 279] width 17 height 17
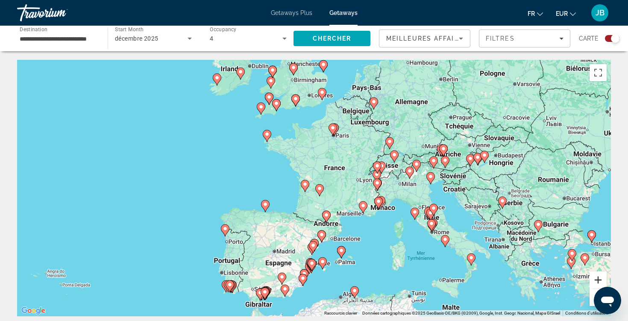
click at [602, 272] on button "Zoom avant" at bounding box center [598, 279] width 17 height 17
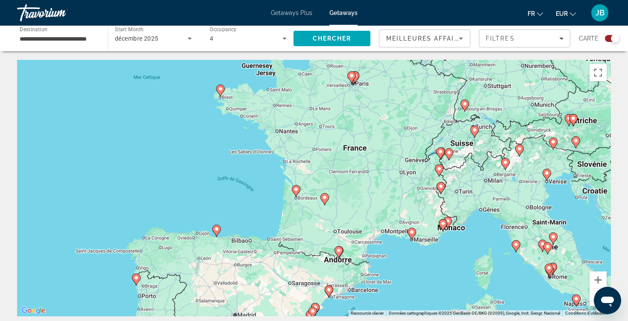
click at [439, 169] on image "Main content" at bounding box center [439, 168] width 5 height 5
type input "**********"
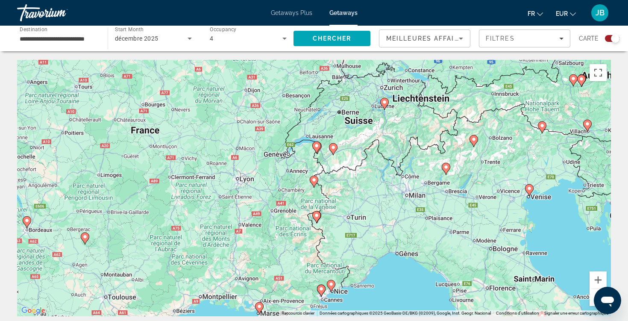
click at [313, 181] on image "Main content" at bounding box center [314, 179] width 5 height 5
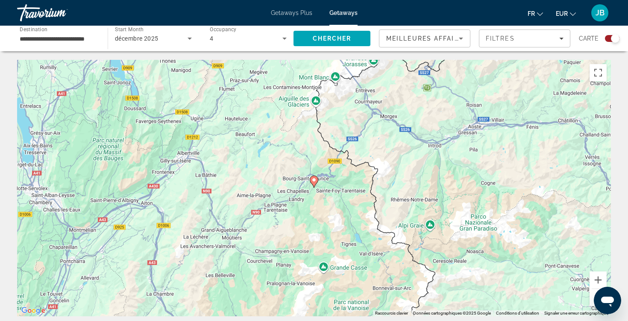
click at [313, 181] on image "Main content" at bounding box center [314, 179] width 5 height 5
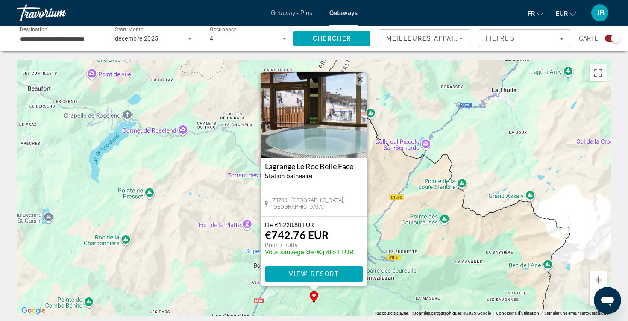
click at [321, 145] on img "Main content" at bounding box center [314, 114] width 107 height 85
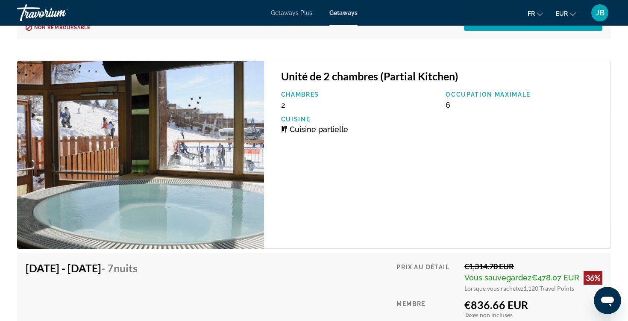
scroll to position [1849, 0]
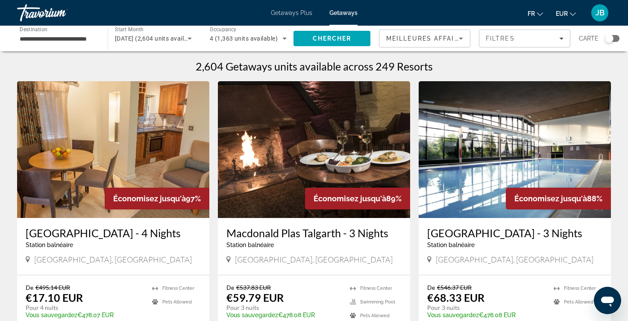
click at [612, 36] on div "Search widget" at bounding box center [609, 38] width 9 height 9
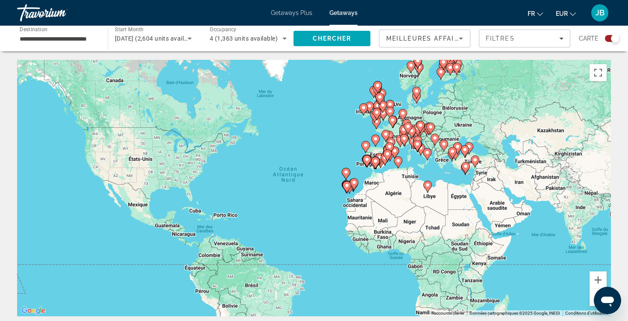
click at [162, 38] on span "[DATE] (2,604 units available)" at bounding box center [156, 38] width 83 height 7
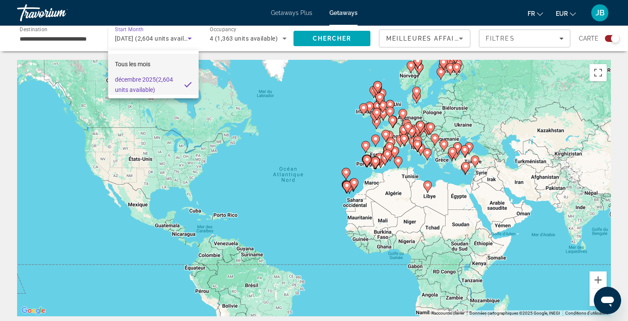
click at [155, 62] on mat-option "Tous les mois" at bounding box center [153, 64] width 91 height 21
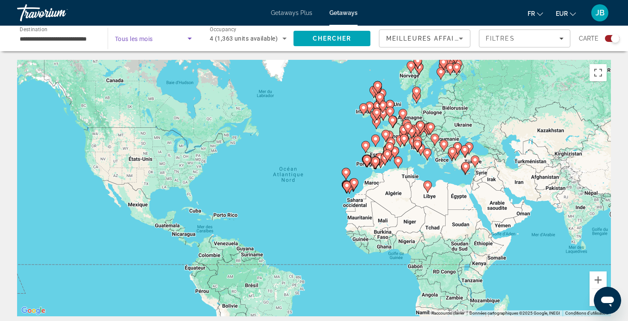
click at [160, 44] on div "Search widget" at bounding box center [153, 38] width 77 height 24
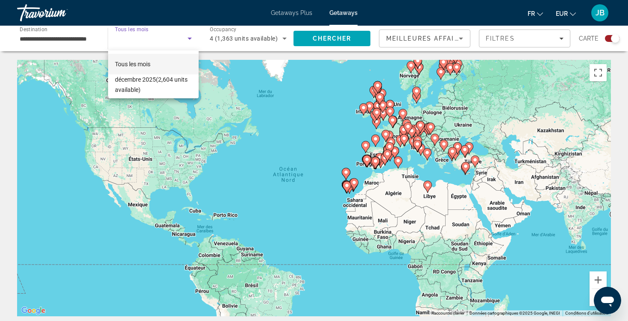
click at [155, 34] on div at bounding box center [314, 160] width 628 height 321
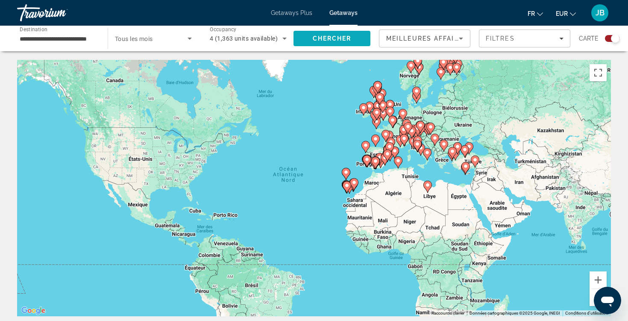
click at [315, 38] on span "Chercher" at bounding box center [332, 38] width 39 height 7
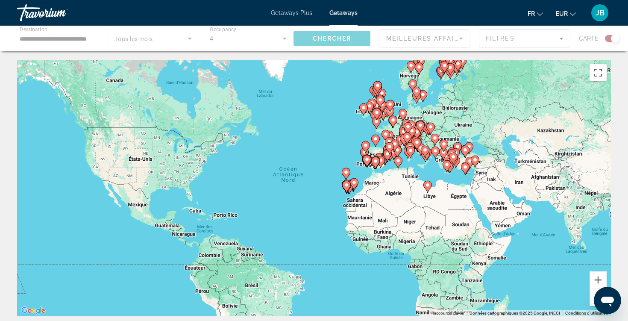
click at [157, 42] on div "Main content" at bounding box center [314, 39] width 628 height 26
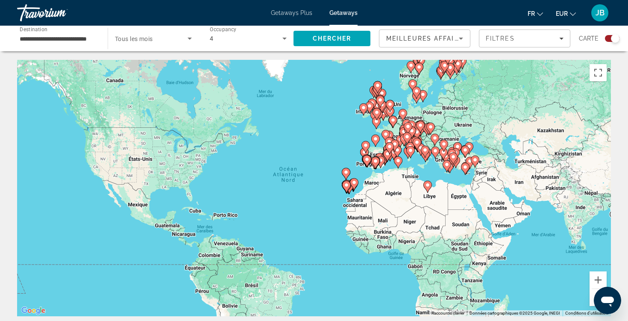
click at [142, 41] on span "Tous les mois" at bounding box center [134, 38] width 38 height 7
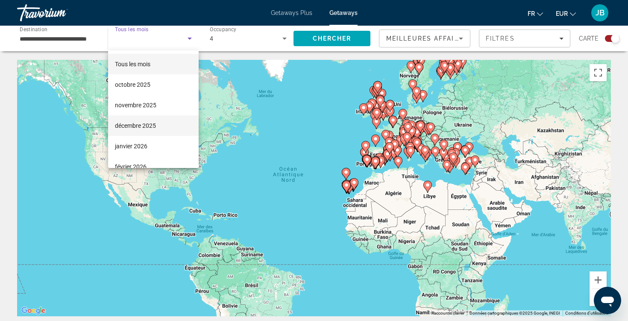
scroll to position [16, 0]
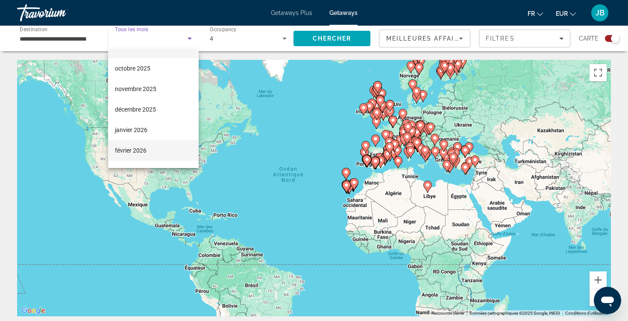
click at [148, 148] on mat-option "février 2026" at bounding box center [153, 150] width 91 height 21
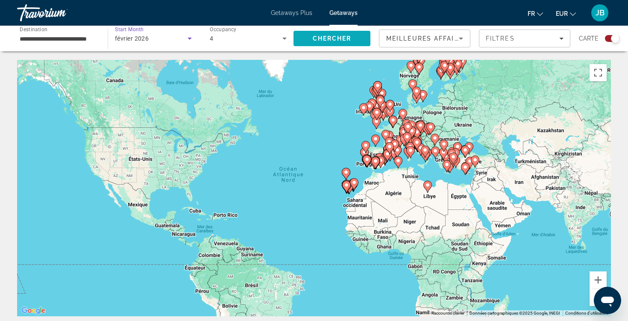
click at [326, 44] on span "Search" at bounding box center [332, 38] width 77 height 21
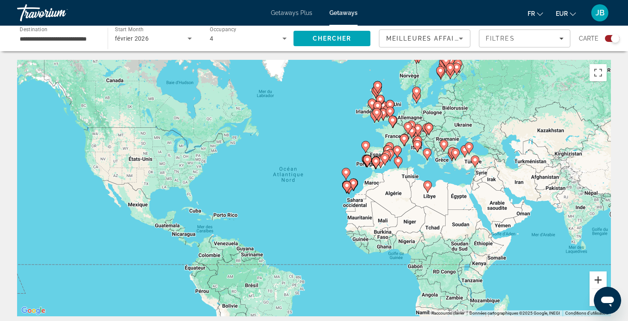
click at [598, 284] on button "Zoom avant" at bounding box center [598, 279] width 17 height 17
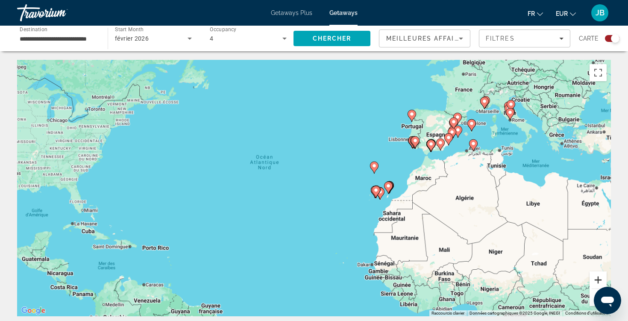
click at [598, 284] on button "Zoom avant" at bounding box center [598, 279] width 17 height 17
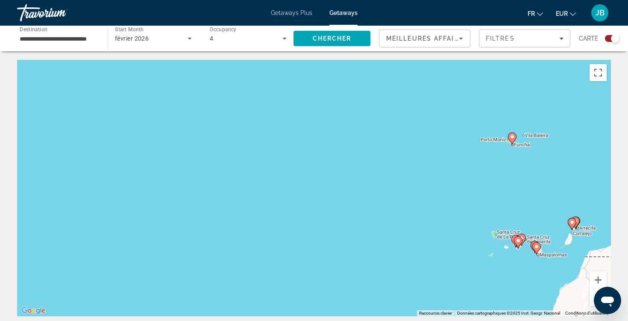
drag, startPoint x: 565, startPoint y: 178, endPoint x: 336, endPoint y: 231, distance: 234.7
click at [336, 231] on div "Pour activer le glissement avec le clavier, appuyez sur Alt+Entrée. Une fois ce…" at bounding box center [314, 188] width 594 height 256
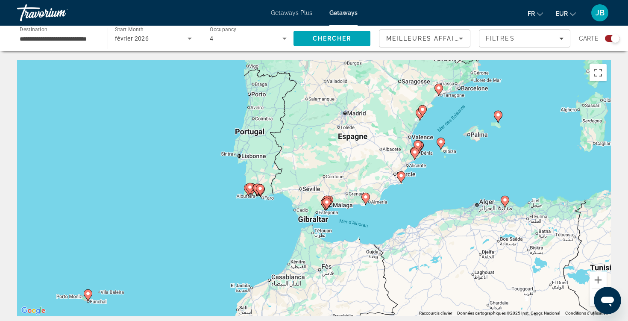
drag, startPoint x: 473, startPoint y: 151, endPoint x: 437, endPoint y: 243, distance: 98.4
click at [437, 243] on div "Pour activer le glissement avec le clavier, appuyez sur Alt+Entrée. Une fois ce…" at bounding box center [314, 188] width 594 height 256
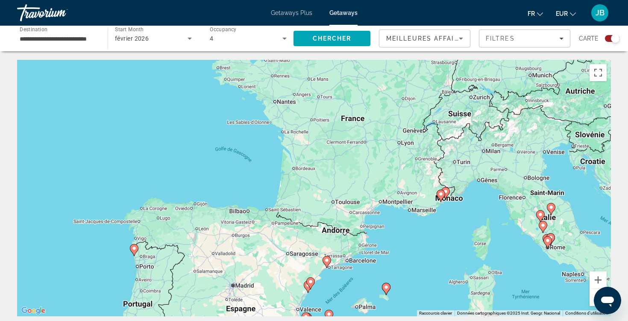
drag, startPoint x: 468, startPoint y: 144, endPoint x: 362, endPoint y: 306, distance: 193.2
click at [362, 306] on div "Pour activer le glissement avec le clavier, appuyez sur Alt+Entrée. Une fois ce…" at bounding box center [314, 188] width 594 height 256
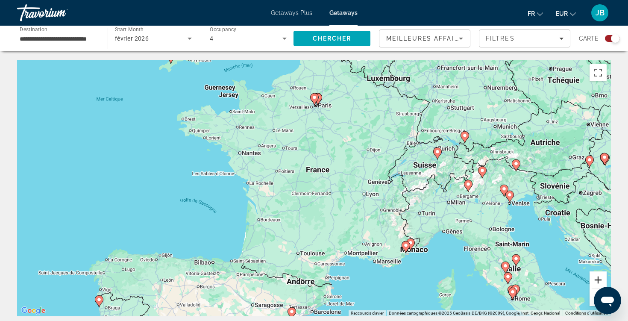
click at [597, 280] on button "Zoom avant" at bounding box center [598, 279] width 17 height 17
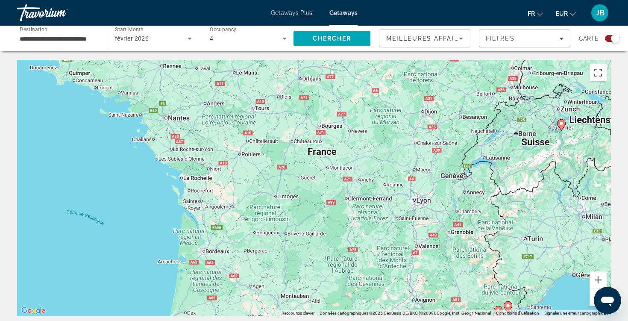
drag, startPoint x: 509, startPoint y: 266, endPoint x: 427, endPoint y: 234, distance: 87.8
click at [427, 234] on div "Pour activer le glissement avec le clavier, appuyez sur Alt+Entrée. Une fois ce…" at bounding box center [314, 188] width 594 height 256
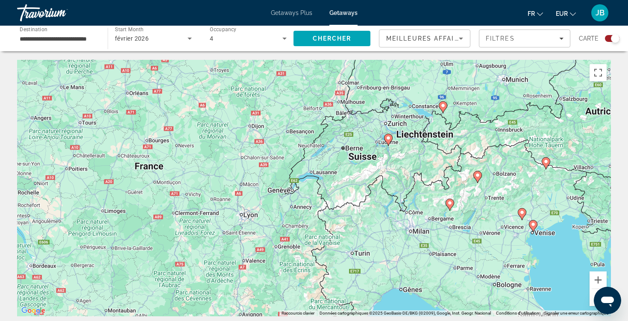
drag, startPoint x: 474, startPoint y: 153, endPoint x: 411, endPoint y: 234, distance: 102.6
click at [411, 234] on div "Pour activer le glissement avec le clavier, appuyez sur Alt+Entrée. Une fois ce…" at bounding box center [314, 188] width 594 height 256
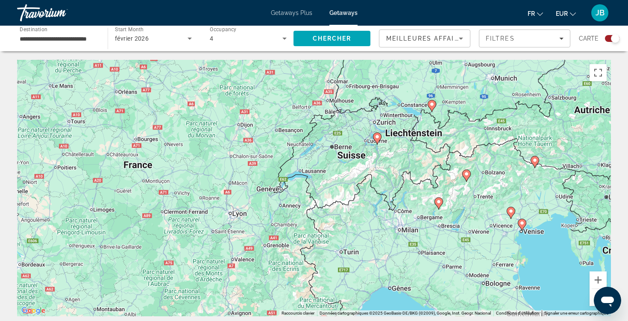
click at [610, 41] on div "Search widget" at bounding box center [612, 38] width 15 height 7
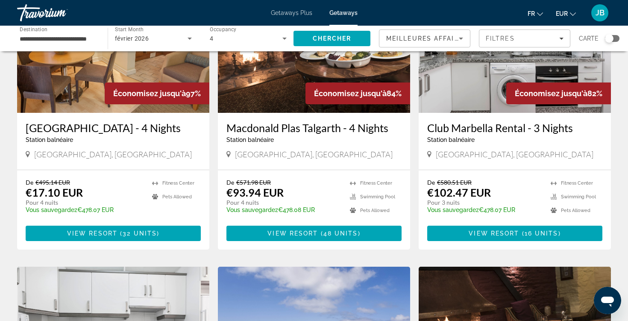
scroll to position [33, 0]
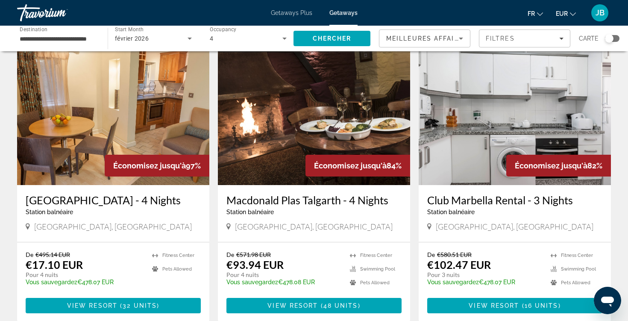
click at [149, 44] on div "février 2026" at bounding box center [153, 38] width 77 height 24
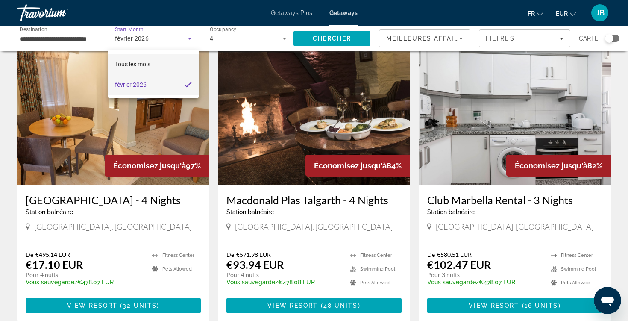
click at [144, 68] on span "Tous les mois" at bounding box center [132, 64] width 35 height 10
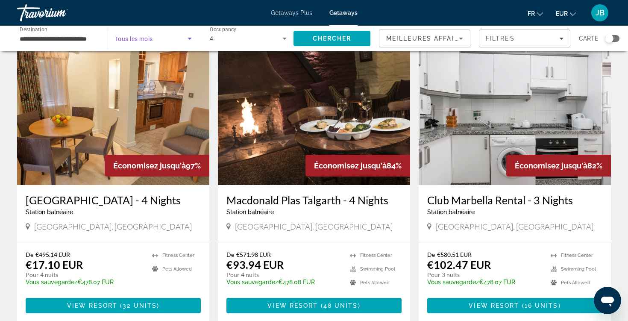
click at [164, 41] on span "Search widget" at bounding box center [151, 38] width 73 height 10
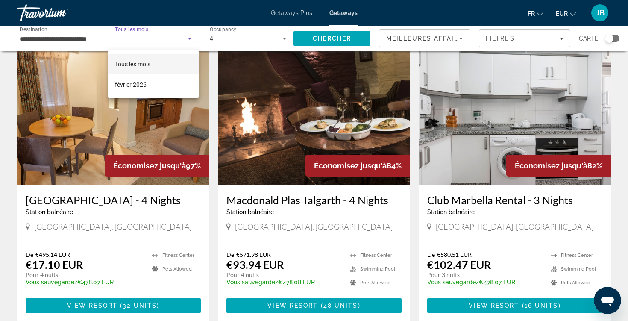
click at [325, 40] on div at bounding box center [314, 160] width 628 height 321
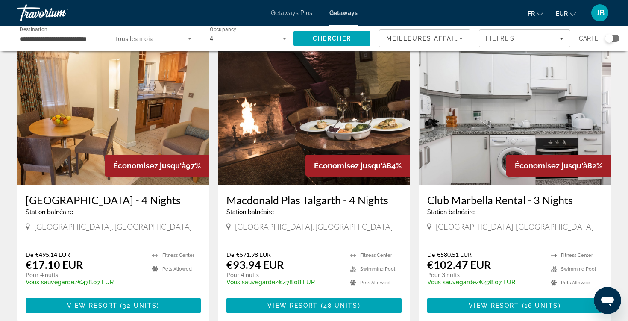
click at [325, 40] on span "Chercher" at bounding box center [332, 38] width 39 height 7
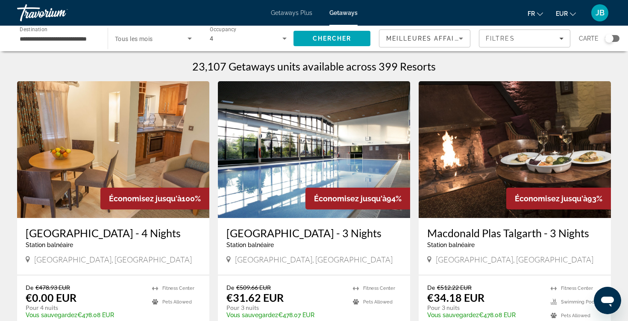
click at [153, 41] on span "Tous les mois" at bounding box center [134, 38] width 38 height 7
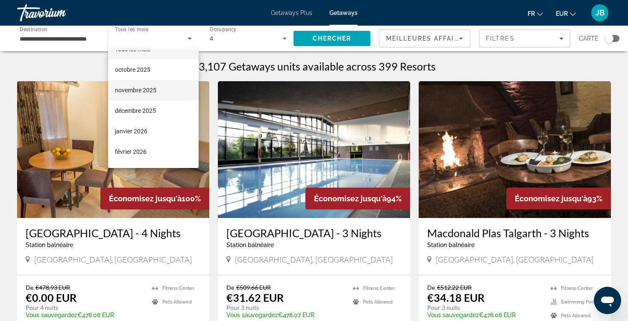
scroll to position [22, 0]
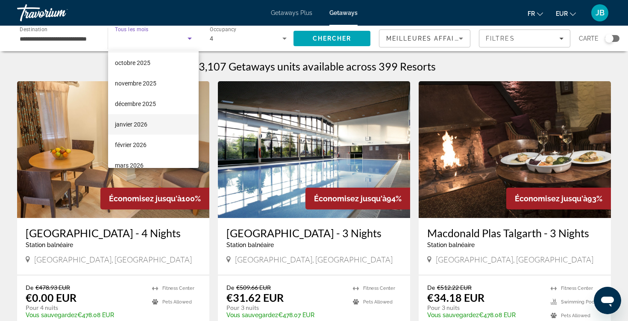
click at [156, 123] on mat-option "janvier 2026" at bounding box center [153, 124] width 91 height 21
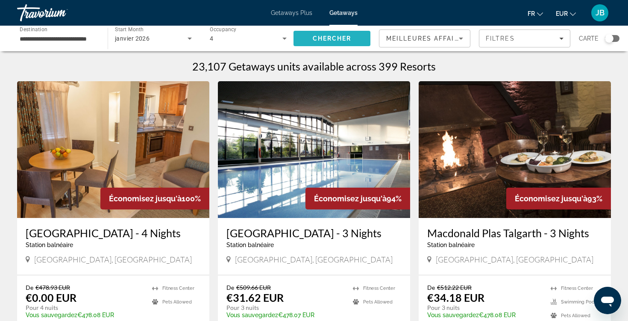
click at [332, 38] on span "Chercher" at bounding box center [332, 38] width 39 height 7
click at [609, 39] on div "Search widget" at bounding box center [609, 38] width 9 height 9
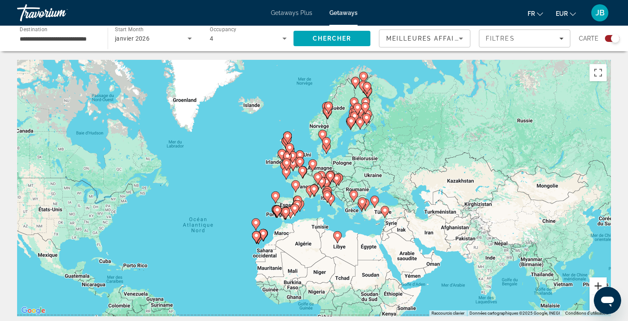
click at [597, 287] on button "Zoom avant" at bounding box center [598, 285] width 17 height 17
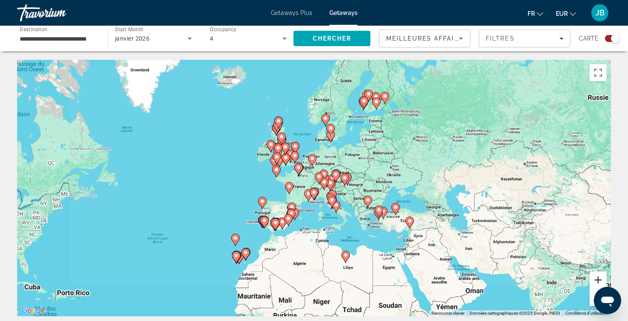
click at [597, 287] on button "Zoom avant" at bounding box center [598, 279] width 17 height 17
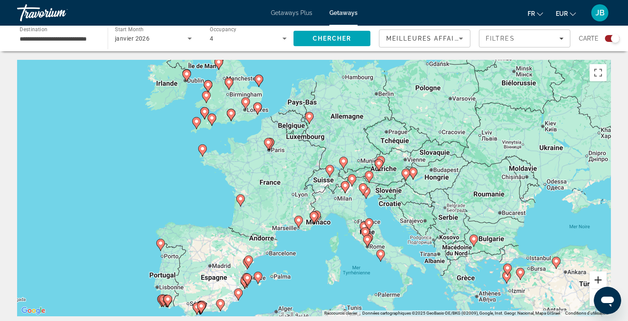
click at [597, 287] on button "Zoom avant" at bounding box center [598, 279] width 17 height 17
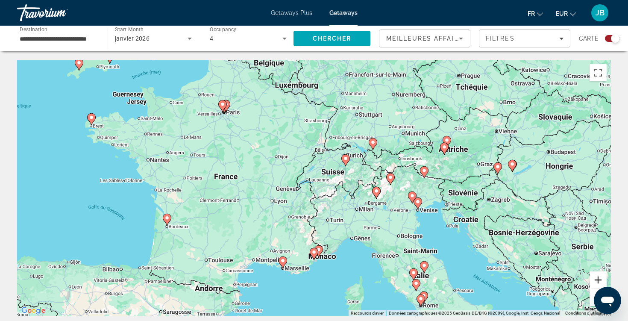
click at [597, 287] on button "Zoom avant" at bounding box center [598, 279] width 17 height 17
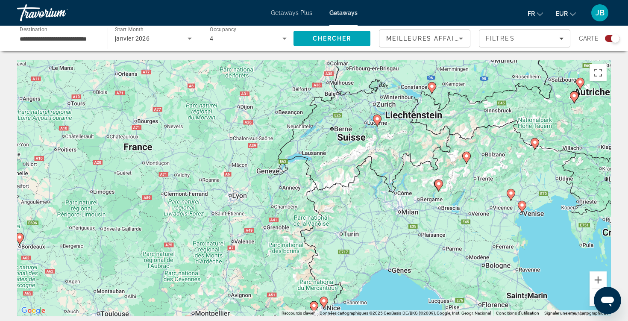
drag, startPoint x: 394, startPoint y: 249, endPoint x: 411, endPoint y: 155, distance: 96.0
click at [411, 155] on div "Pour activer le glissement avec le clavier, appuyez sur Alt+Entrée. Une fois ce…" at bounding box center [314, 188] width 594 height 256
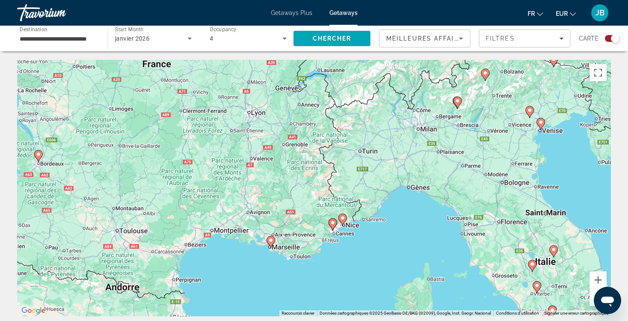
click at [334, 222] on image "Main content" at bounding box center [332, 222] width 5 height 5
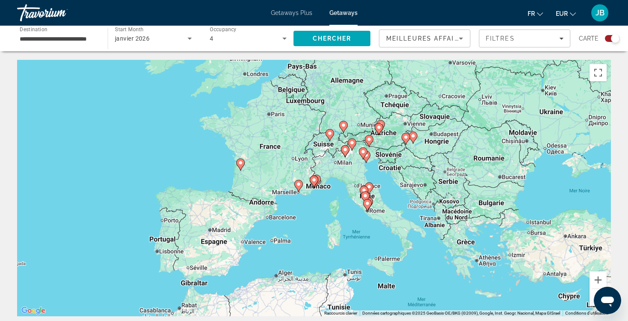
click at [316, 185] on gmp-advanced-marker "Main content" at bounding box center [314, 181] width 9 height 13
type input "**********"
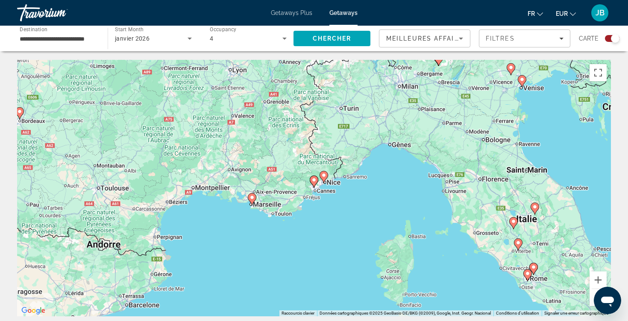
click at [315, 185] on icon "Main content" at bounding box center [314, 182] width 9 height 12
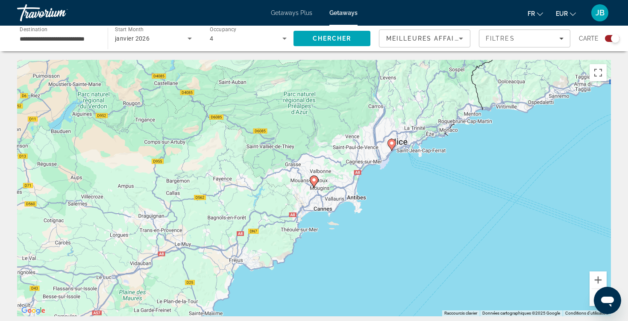
click at [315, 184] on icon "Main content" at bounding box center [314, 181] width 8 height 11
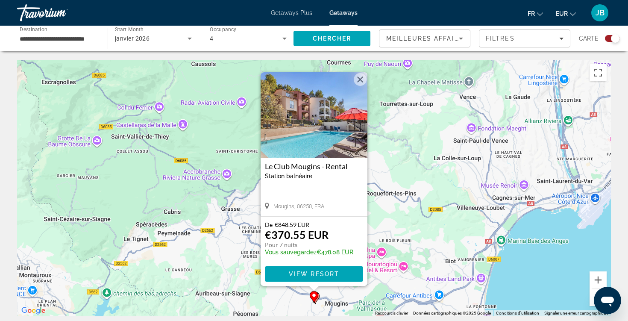
click at [361, 81] on button "Fermer" at bounding box center [360, 79] width 13 height 13
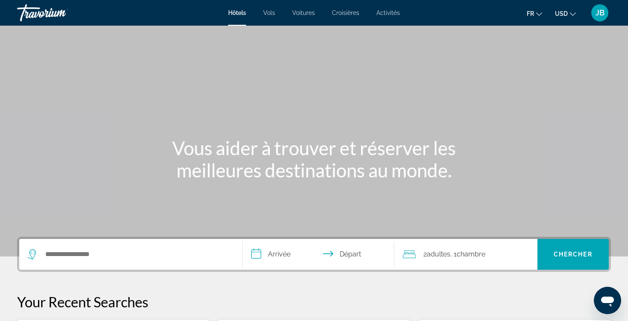
click at [565, 12] on span "USD" at bounding box center [561, 13] width 13 height 7
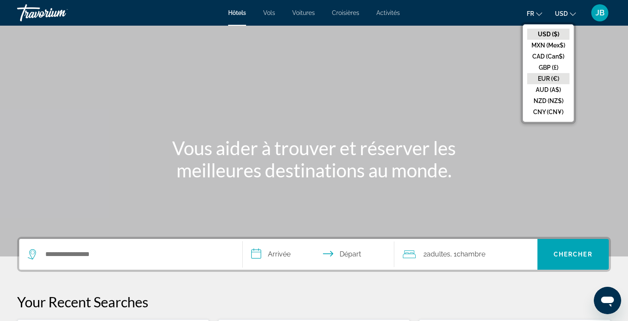
click at [546, 78] on button "EUR (€)" at bounding box center [548, 78] width 42 height 11
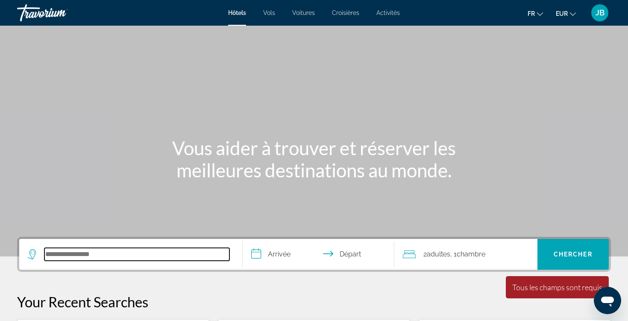
click at [103, 254] on input "Search hotel destination" at bounding box center [136, 254] width 185 height 13
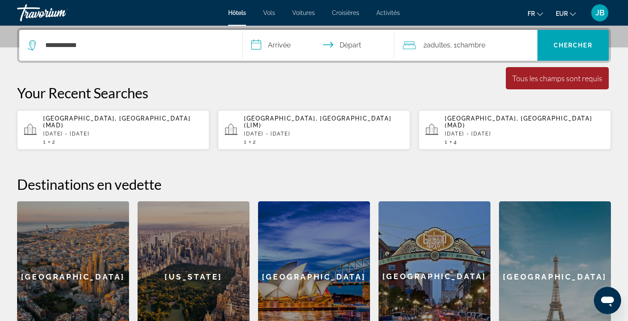
click at [572, 0] on mat-toolbar "Hôtels Vols Voitures Croisières Activités Hôtels Vols Voitures Croisières Activ…" at bounding box center [314, 13] width 628 height 26
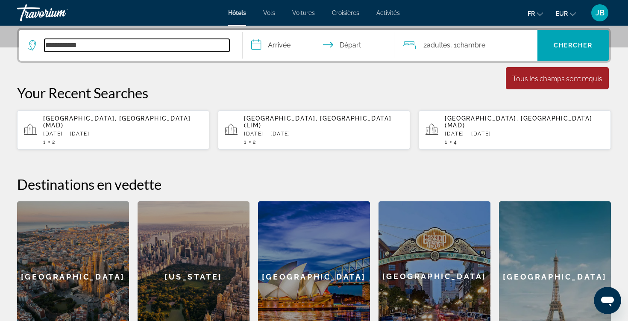
click at [108, 47] on input "**********" at bounding box center [136, 45] width 185 height 13
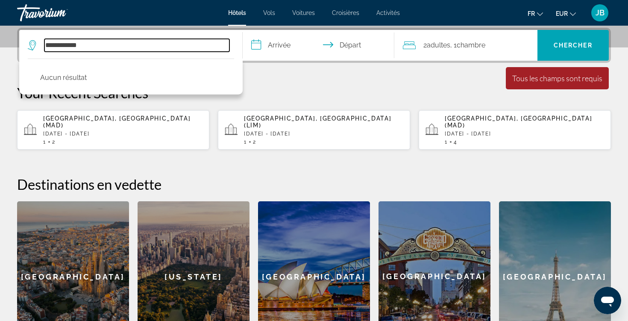
drag, startPoint x: 107, startPoint y: 47, endPoint x: 16, endPoint y: 46, distance: 91.4
click at [16, 47] on div "**********" at bounding box center [314, 190] width 628 height 324
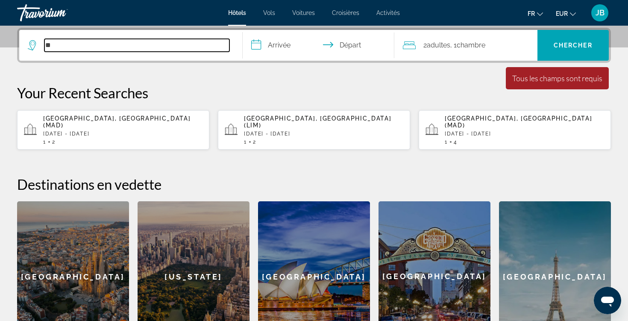
type input "*"
paste input "**********"
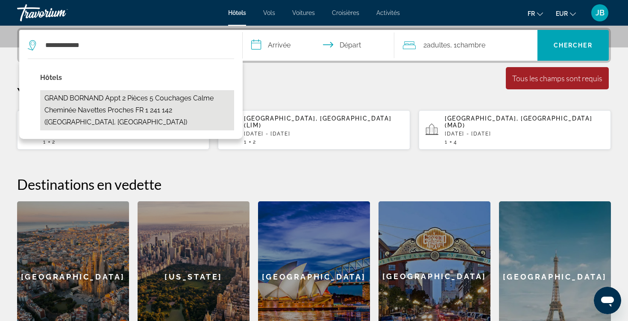
click at [135, 105] on button "GRAND BORNAND Appt 2 Pièces 5 Couchages Calme Cheminée Navettes proches FR 1 24…" at bounding box center [137, 110] width 194 height 40
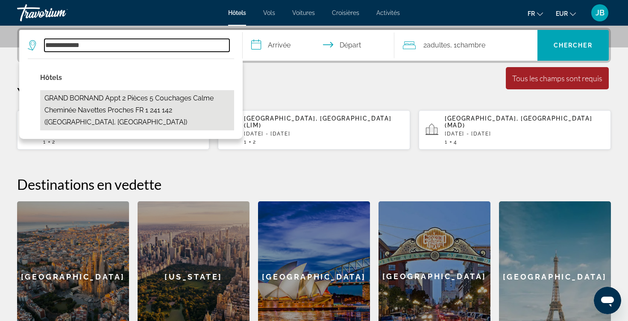
type input "**********"
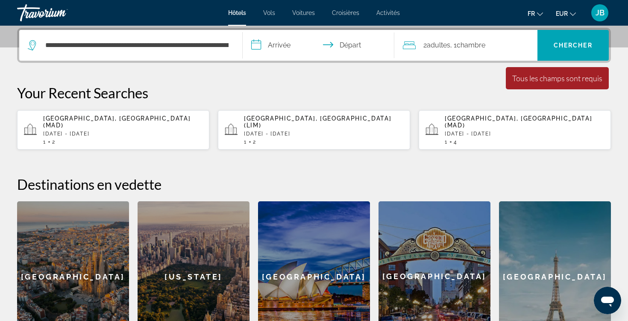
click at [286, 43] on input "**********" at bounding box center [320, 46] width 155 height 33
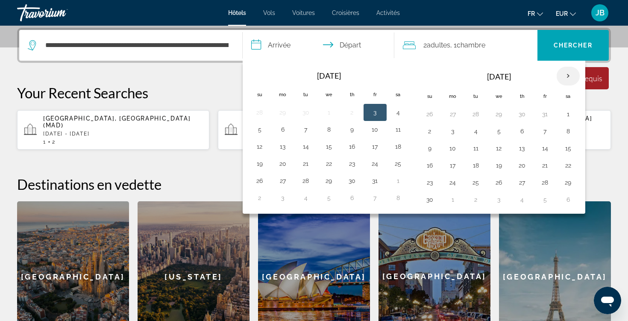
click at [573, 80] on th "Next month" at bounding box center [568, 76] width 23 height 19
click at [570, 150] on button "14" at bounding box center [568, 148] width 14 height 12
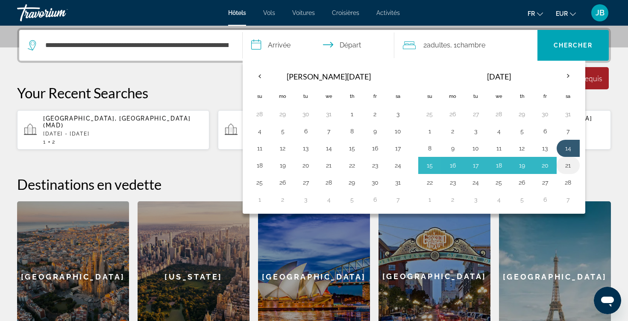
click at [571, 165] on button "21" at bounding box center [568, 165] width 14 height 12
type input "**********"
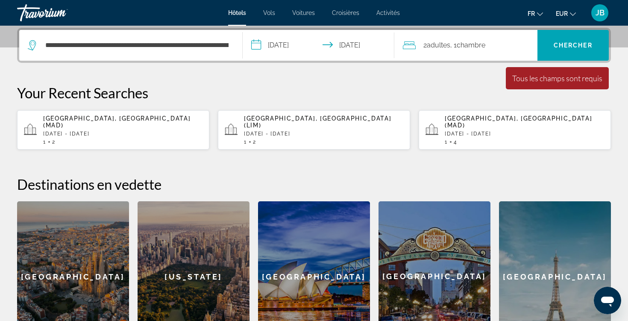
click at [485, 40] on span ", 1 Chambre pièces" at bounding box center [467, 45] width 35 height 12
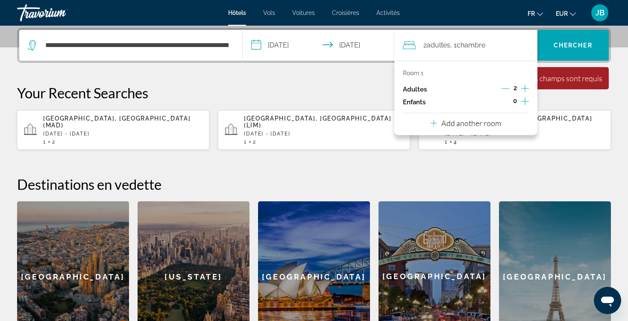
click at [523, 87] on icon "Increment adults" at bounding box center [525, 88] width 8 height 10
click at [561, 46] on span "Chercher" at bounding box center [573, 45] width 39 height 7
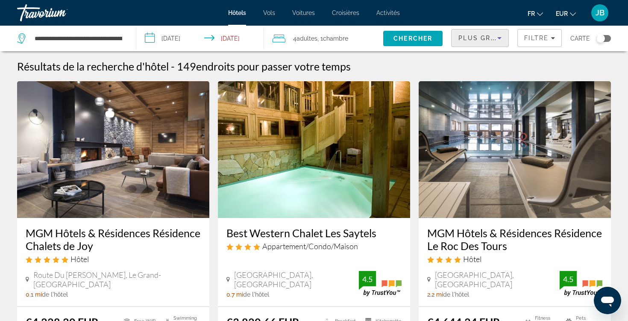
click at [474, 41] on div "Plus grandes économies" at bounding box center [477, 38] width 39 height 10
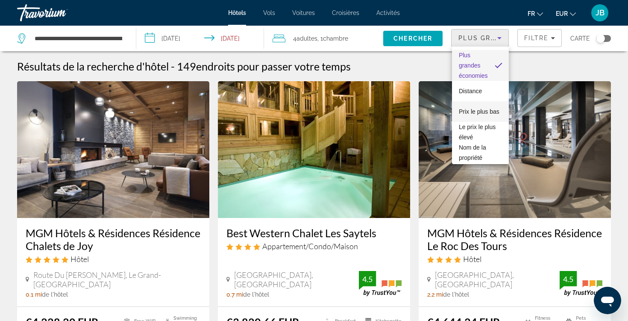
click at [478, 116] on span "Prix le plus bas" at bounding box center [479, 111] width 41 height 10
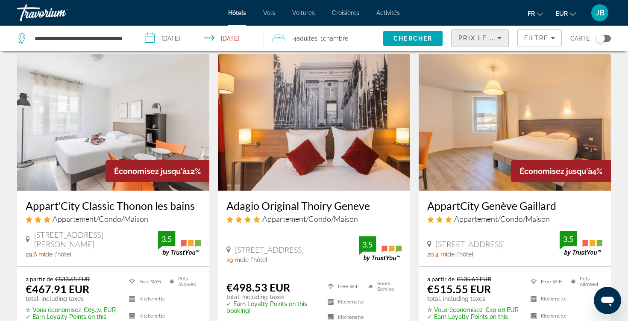
scroll to position [29, 0]
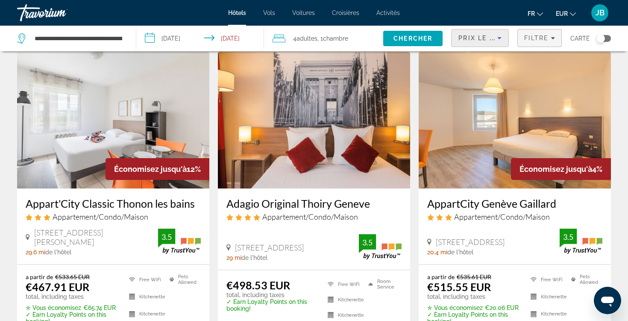
click at [529, 41] on span "Filters" at bounding box center [540, 38] width 44 height 21
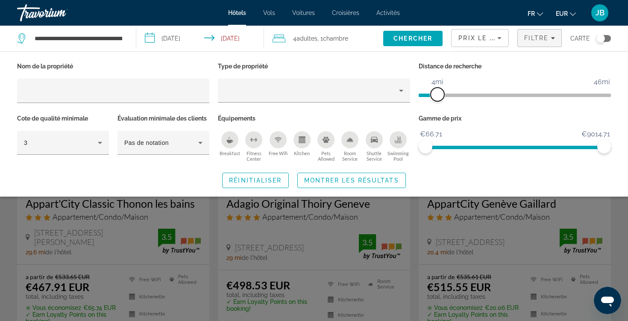
drag, startPoint x: 538, startPoint y: 97, endPoint x: 438, endPoint y: 93, distance: 100.5
click at [438, 93] on span "ngx-slider" at bounding box center [438, 95] width 14 height 14
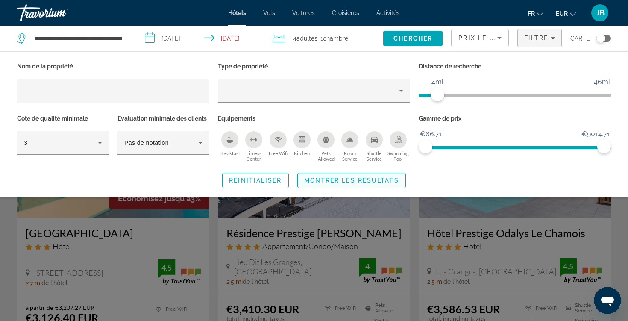
click at [347, 178] on span "Montrer les résultats" at bounding box center [351, 180] width 95 height 7
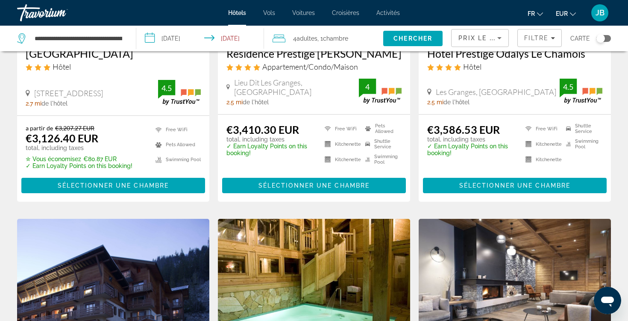
scroll to position [161, 0]
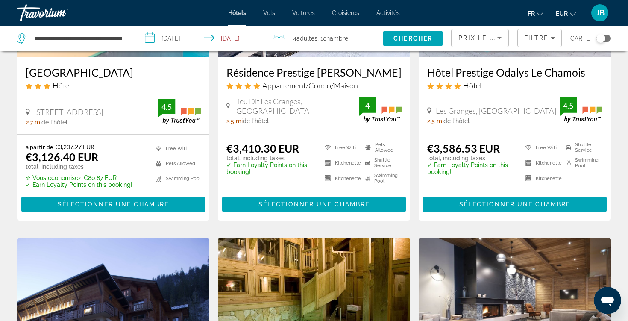
click at [185, 38] on input "**********" at bounding box center [201, 40] width 131 height 28
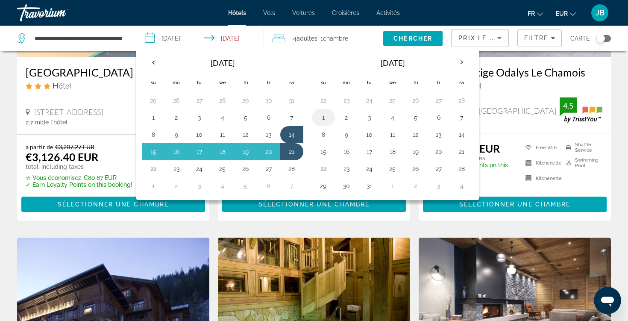
click at [326, 122] on button "1" at bounding box center [324, 118] width 14 height 12
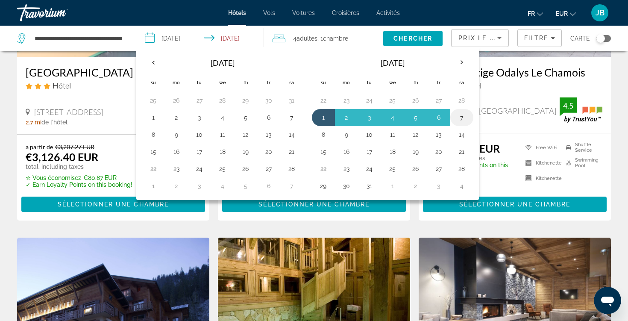
click at [461, 118] on button "7" at bounding box center [462, 118] width 14 height 12
type input "**********"
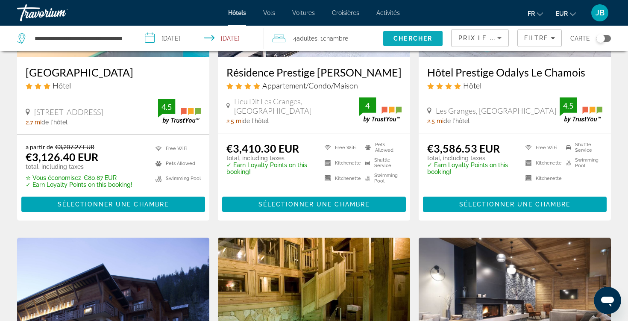
click at [430, 33] on span "Search" at bounding box center [412, 38] width 59 height 21
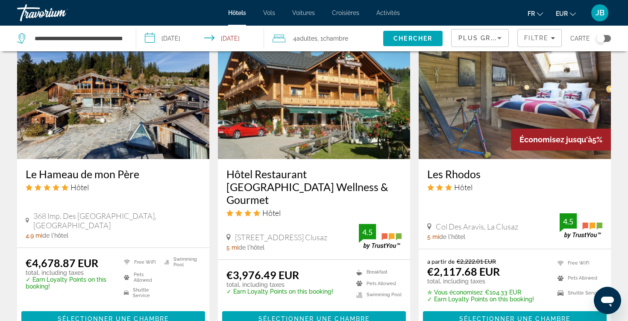
scroll to position [1014, 0]
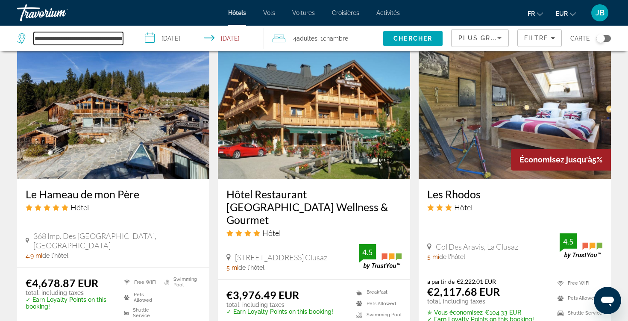
click at [92, 36] on input "**********" at bounding box center [78, 38] width 89 height 13
drag, startPoint x: 35, startPoint y: 38, endPoint x: 178, endPoint y: 53, distance: 143.9
click at [178, 51] on div "**********" at bounding box center [314, 39] width 628 height 26
paste input "********"
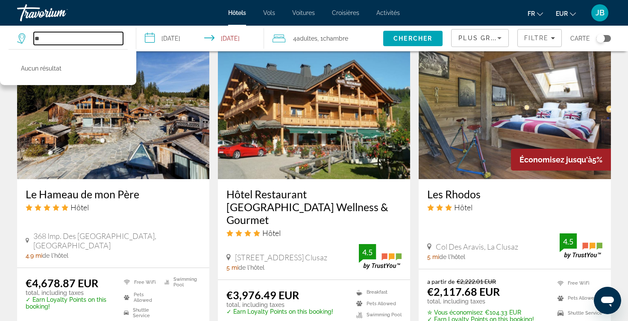
type input "*"
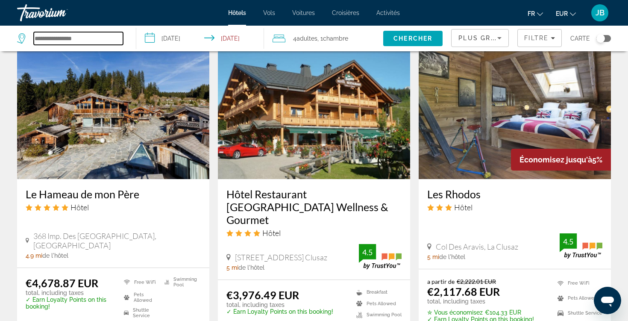
paste input "**********"
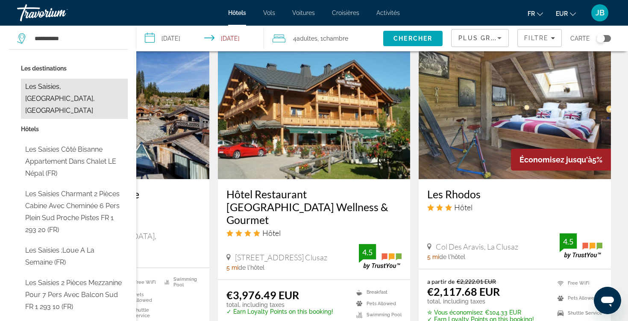
click at [88, 100] on button "Les Saisies, Alpes Du Nord, France" at bounding box center [74, 99] width 107 height 40
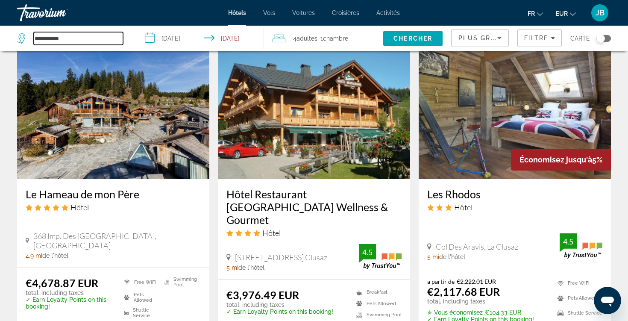
type input "**********"
click at [165, 44] on input "**********" at bounding box center [201, 40] width 131 height 28
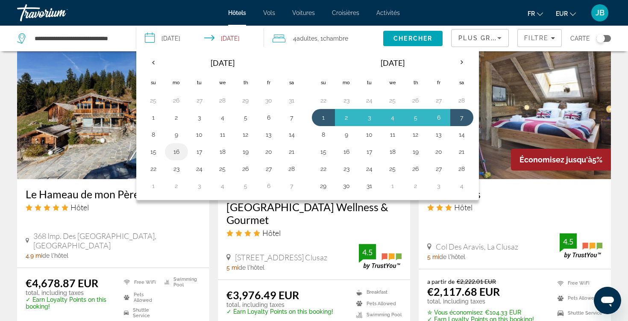
click at [173, 154] on button "16" at bounding box center [177, 152] width 14 height 12
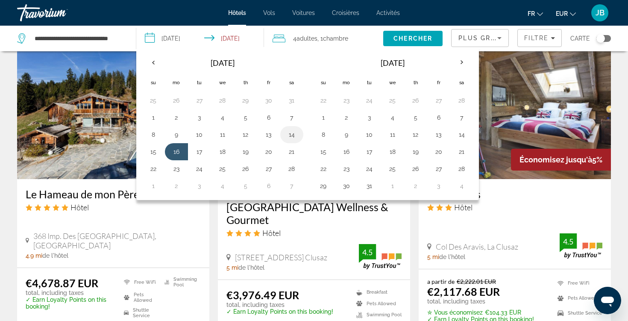
click at [294, 138] on button "14" at bounding box center [292, 135] width 14 height 12
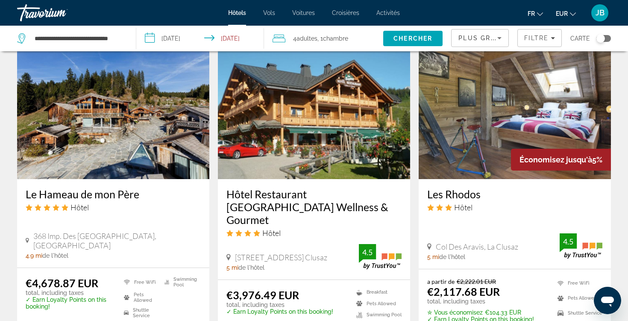
click at [189, 45] on input "**********" at bounding box center [201, 40] width 131 height 28
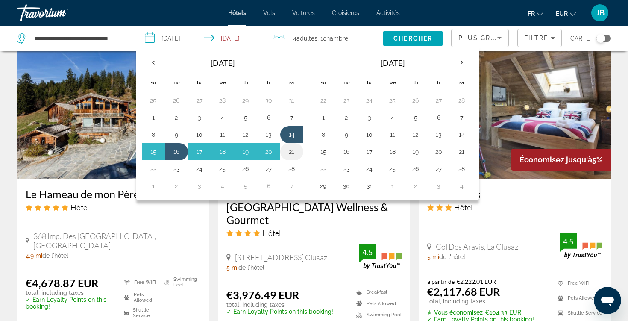
click at [292, 153] on button "21" at bounding box center [292, 152] width 14 height 12
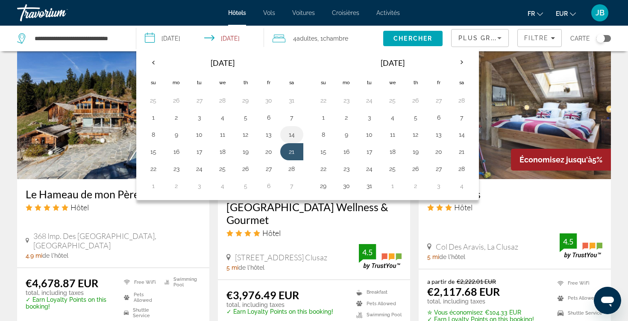
click at [293, 133] on button "14" at bounding box center [292, 135] width 14 height 12
type input "**********"
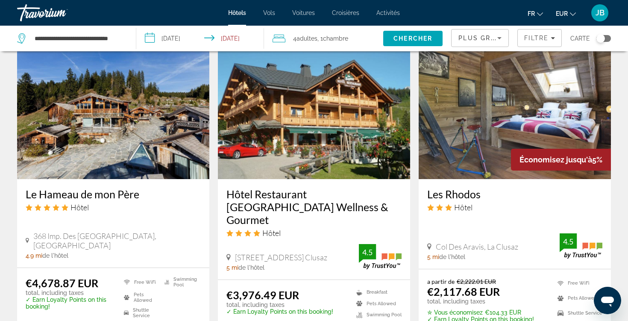
click at [192, 41] on input "**********" at bounding box center [201, 40] width 131 height 28
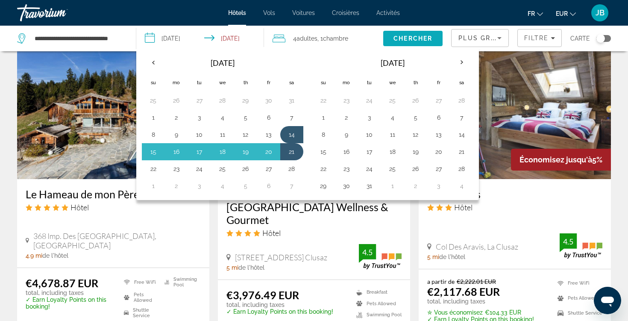
click at [415, 37] on span "Chercher" at bounding box center [413, 38] width 39 height 7
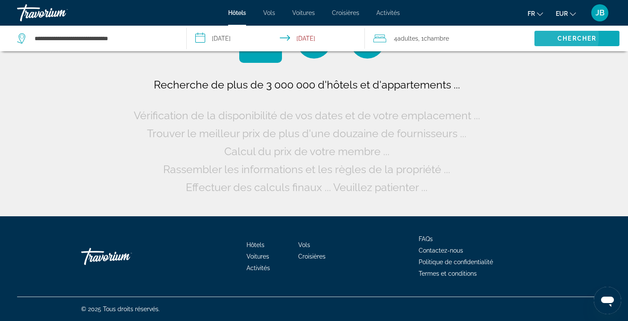
scroll to position [0, 0]
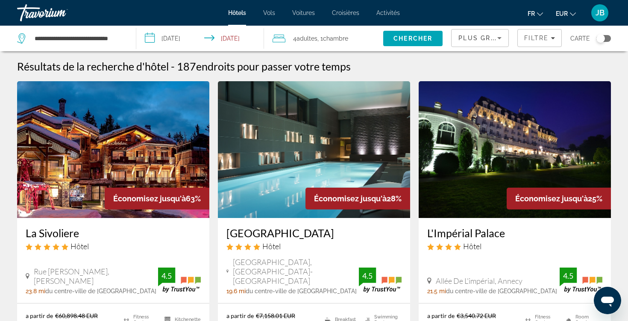
click at [604, 36] on div "Toggle map" at bounding box center [601, 38] width 9 height 9
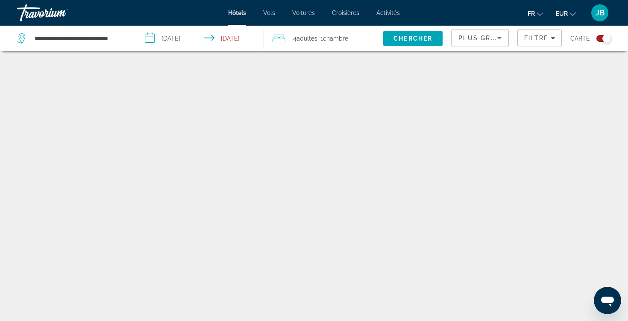
scroll to position [51, 0]
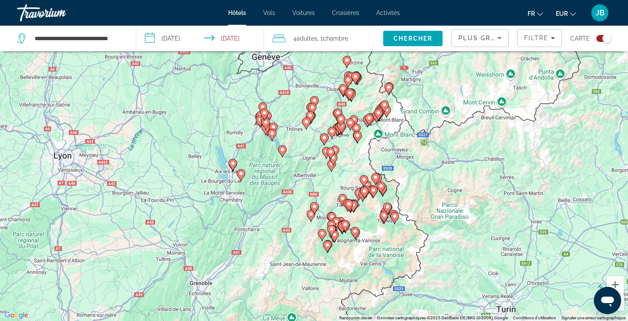
click at [604, 36] on div "Toggle map" at bounding box center [606, 38] width 9 height 9
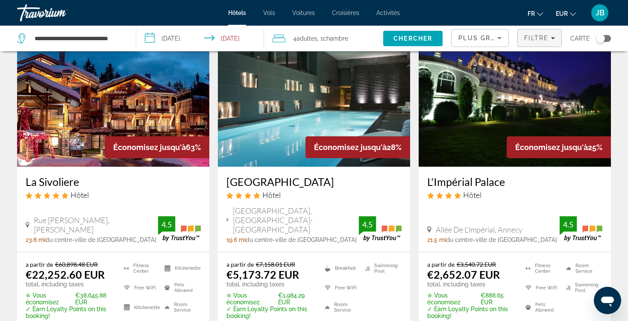
click at [529, 38] on span "Filtre" at bounding box center [536, 38] width 24 height 7
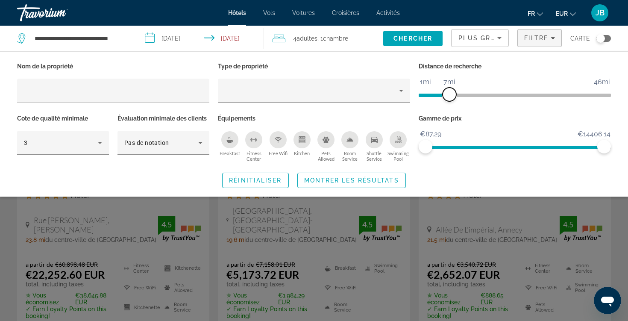
drag, startPoint x: 538, startPoint y: 95, endPoint x: 451, endPoint y: 96, distance: 87.2
click at [451, 96] on span "ngx-slider" at bounding box center [450, 95] width 14 height 14
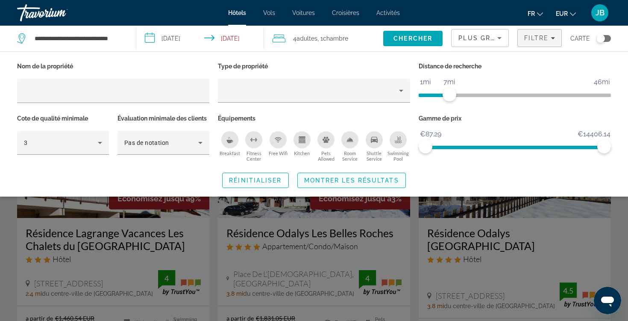
click at [318, 182] on span "Montrer les résultats" at bounding box center [351, 180] width 95 height 7
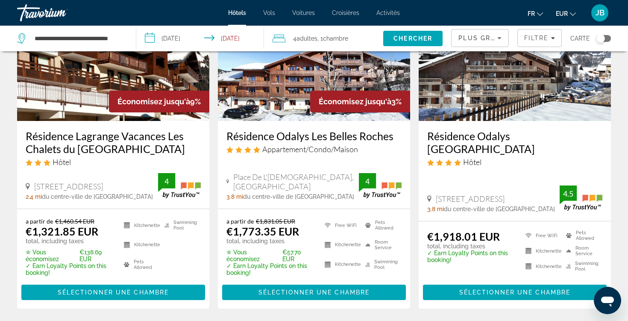
scroll to position [92, 0]
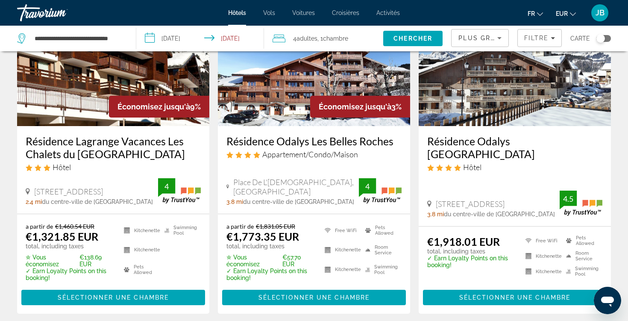
click at [491, 42] on div "Plus grandes économies" at bounding box center [477, 38] width 39 height 10
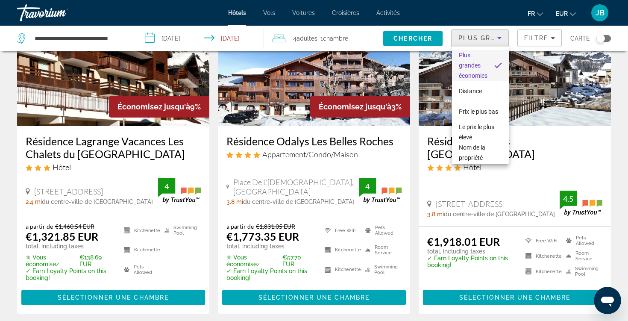
click at [523, 44] on div at bounding box center [314, 160] width 628 height 321
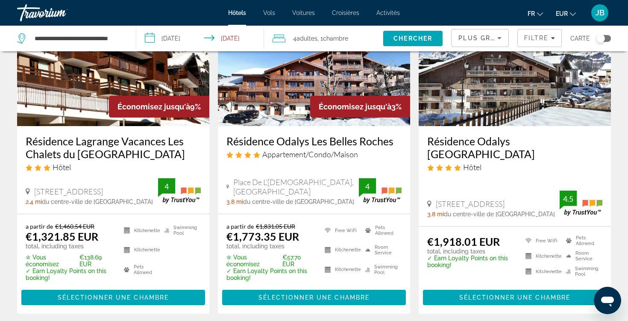
click at [523, 44] on span "Filters" at bounding box center [540, 38] width 44 height 21
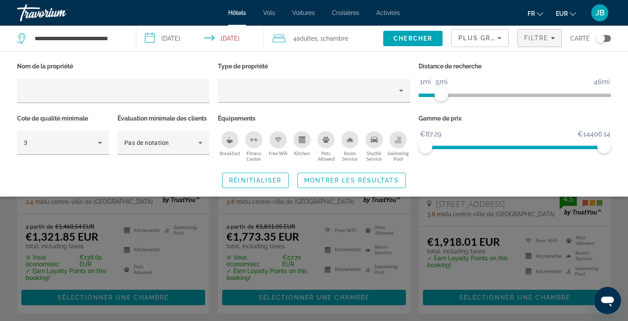
drag, startPoint x: 442, startPoint y: 92, endPoint x: 431, endPoint y: 93, distance: 11.6
click at [431, 93] on span "ngx-slider" at bounding box center [430, 94] width 23 height 14
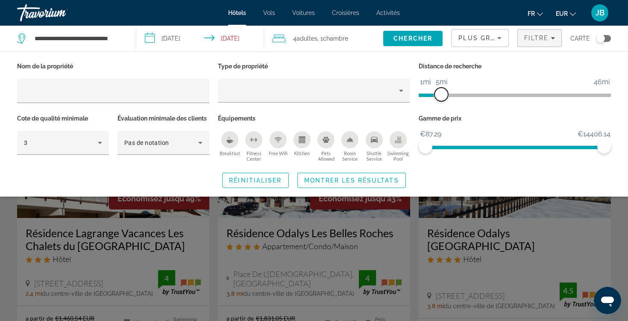
click at [442, 94] on span "ngx-slider" at bounding box center [442, 95] width 14 height 14
drag, startPoint x: 442, startPoint y: 94, endPoint x: 436, endPoint y: 94, distance: 6.0
click at [436, 94] on span "ngx-slider" at bounding box center [438, 95] width 14 height 14
click at [356, 181] on span "Montrer les résultats" at bounding box center [351, 180] width 95 height 7
